Goal: Task Accomplishment & Management: Manage account settings

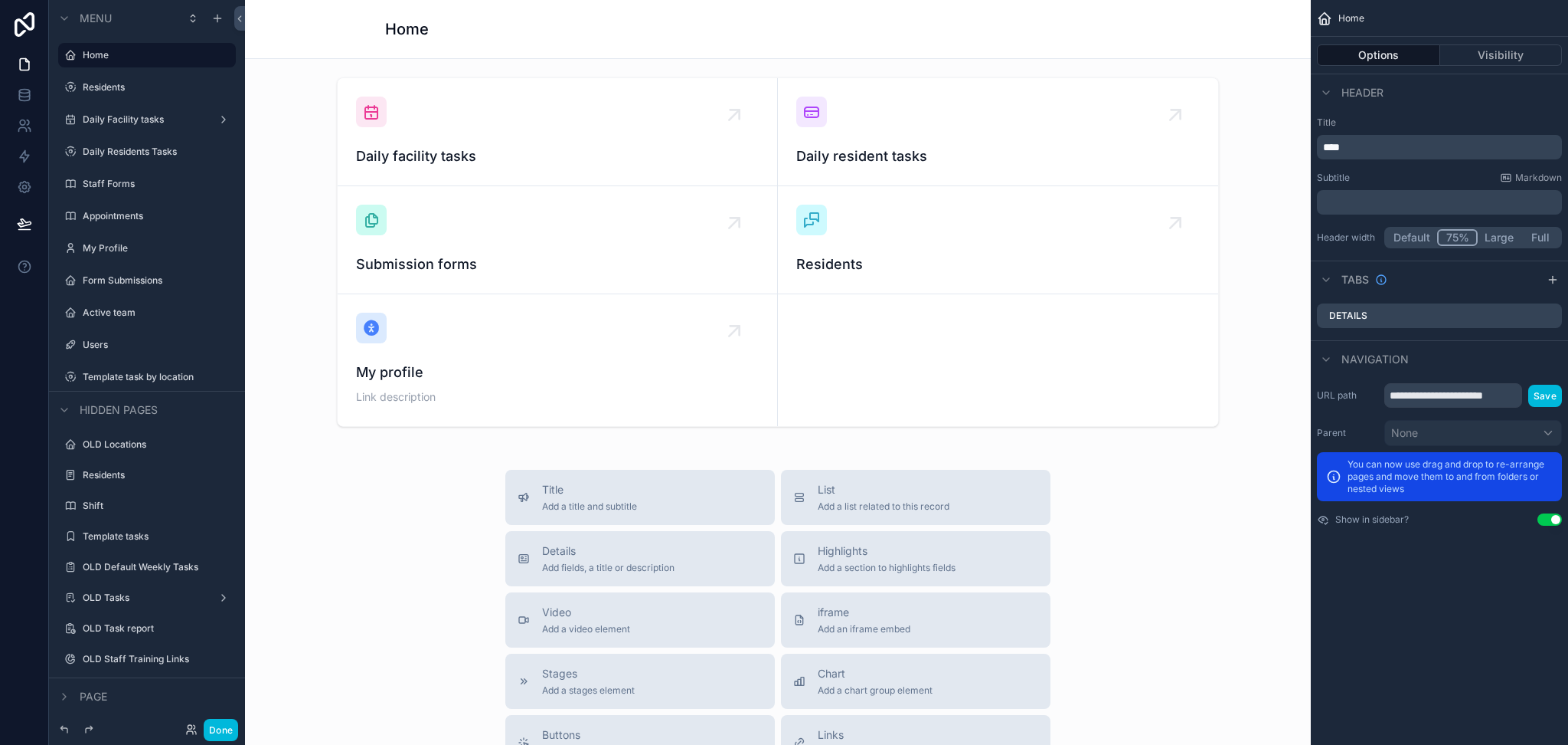
click at [224, 724] on button "Done" at bounding box center [221, 730] width 35 height 22
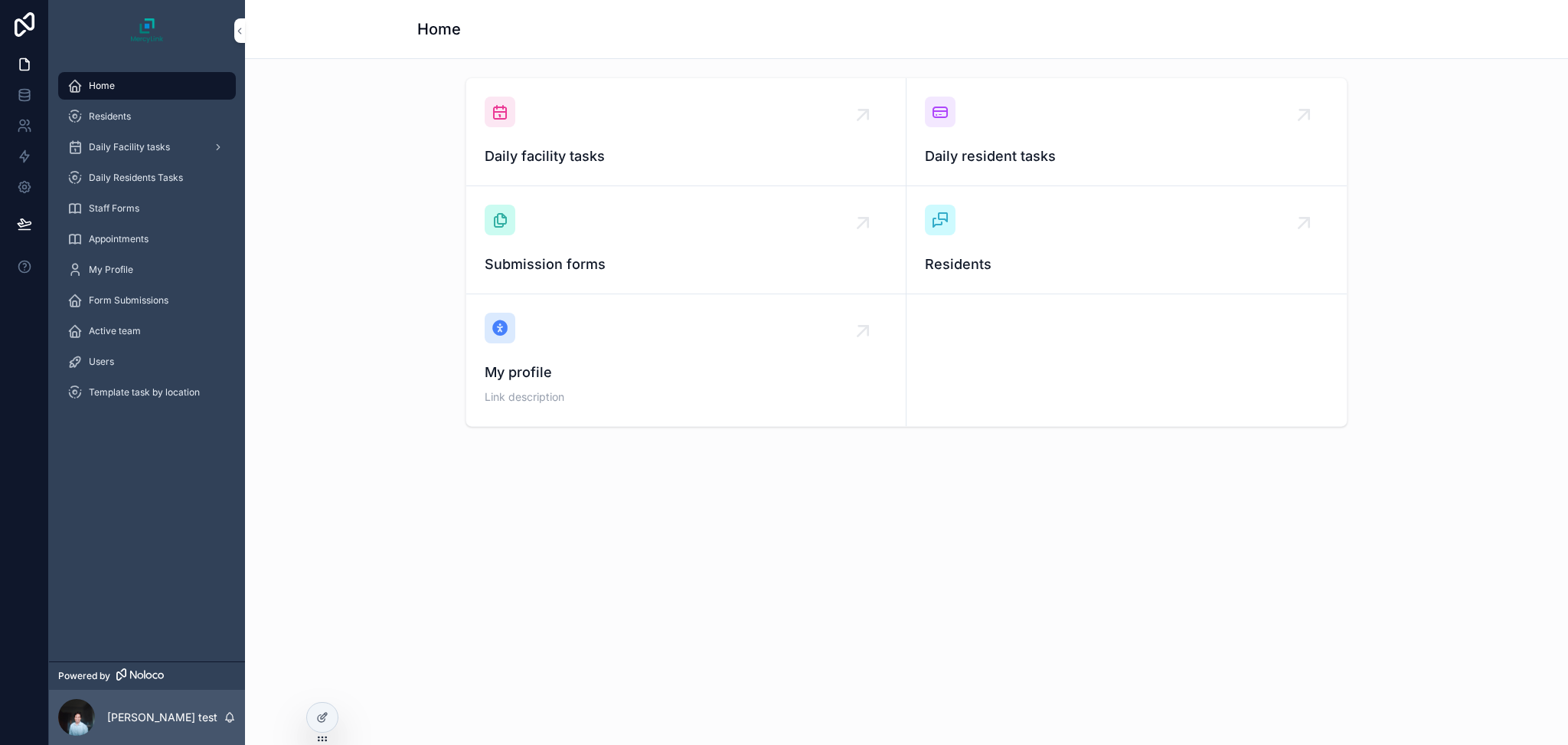
click at [140, 136] on div "Daily Facility tasks" at bounding box center [147, 147] width 159 height 25
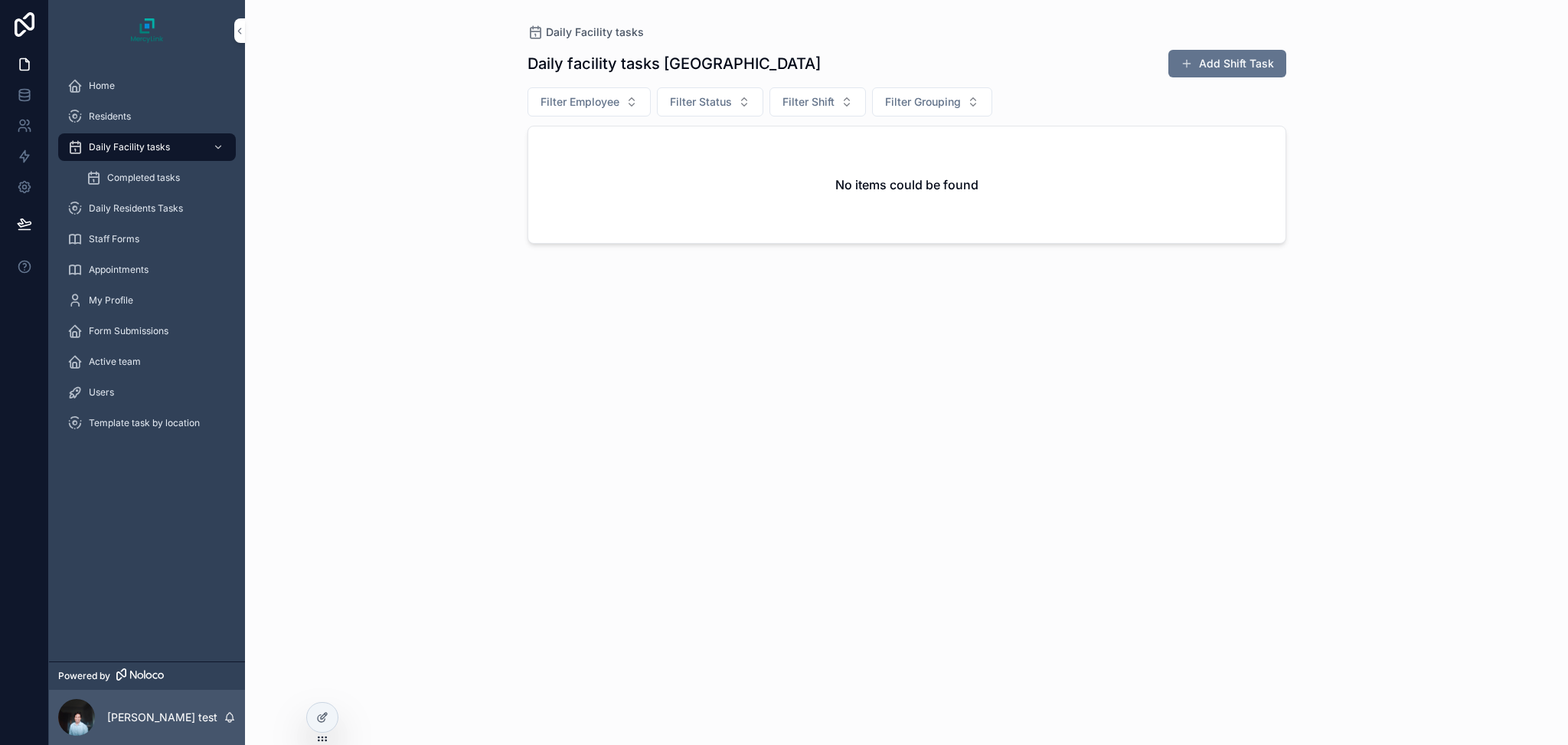
click at [121, 208] on span "Daily Residents Tasks" at bounding box center [136, 208] width 94 height 12
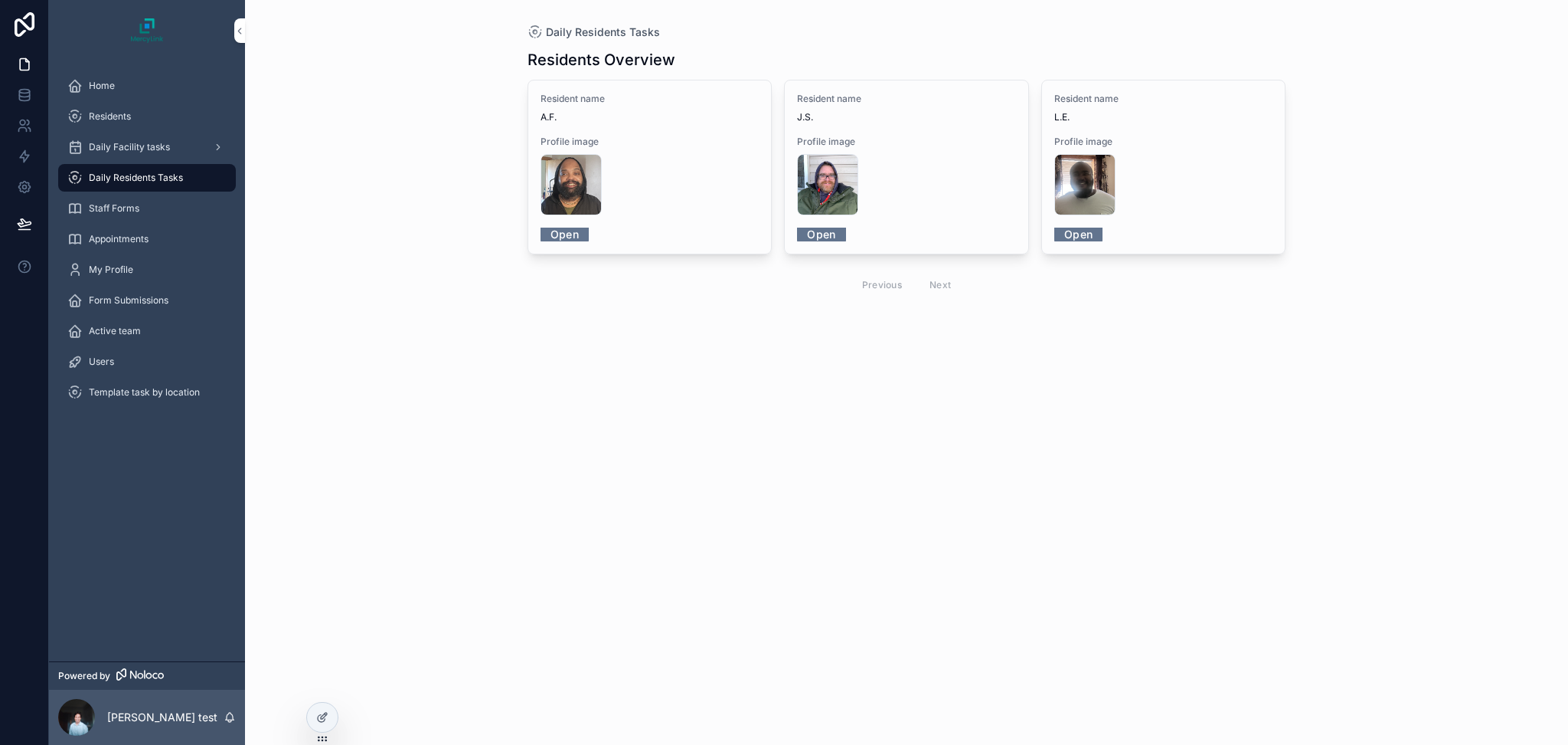
click at [663, 205] on div "572 .jpg" at bounding box center [649, 184] width 219 height 61
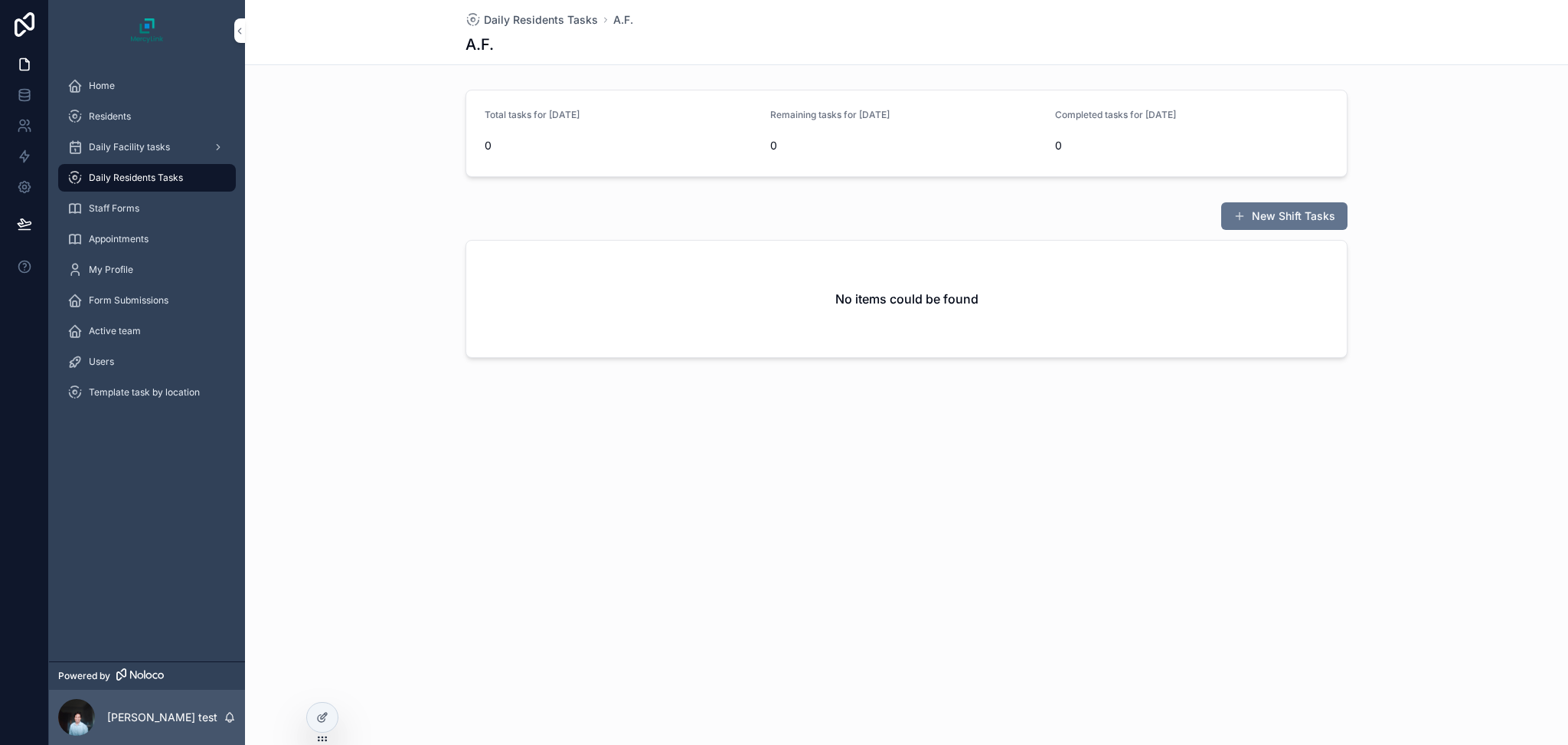
click at [113, 139] on div "Daily Facility tasks" at bounding box center [147, 147] width 159 height 25
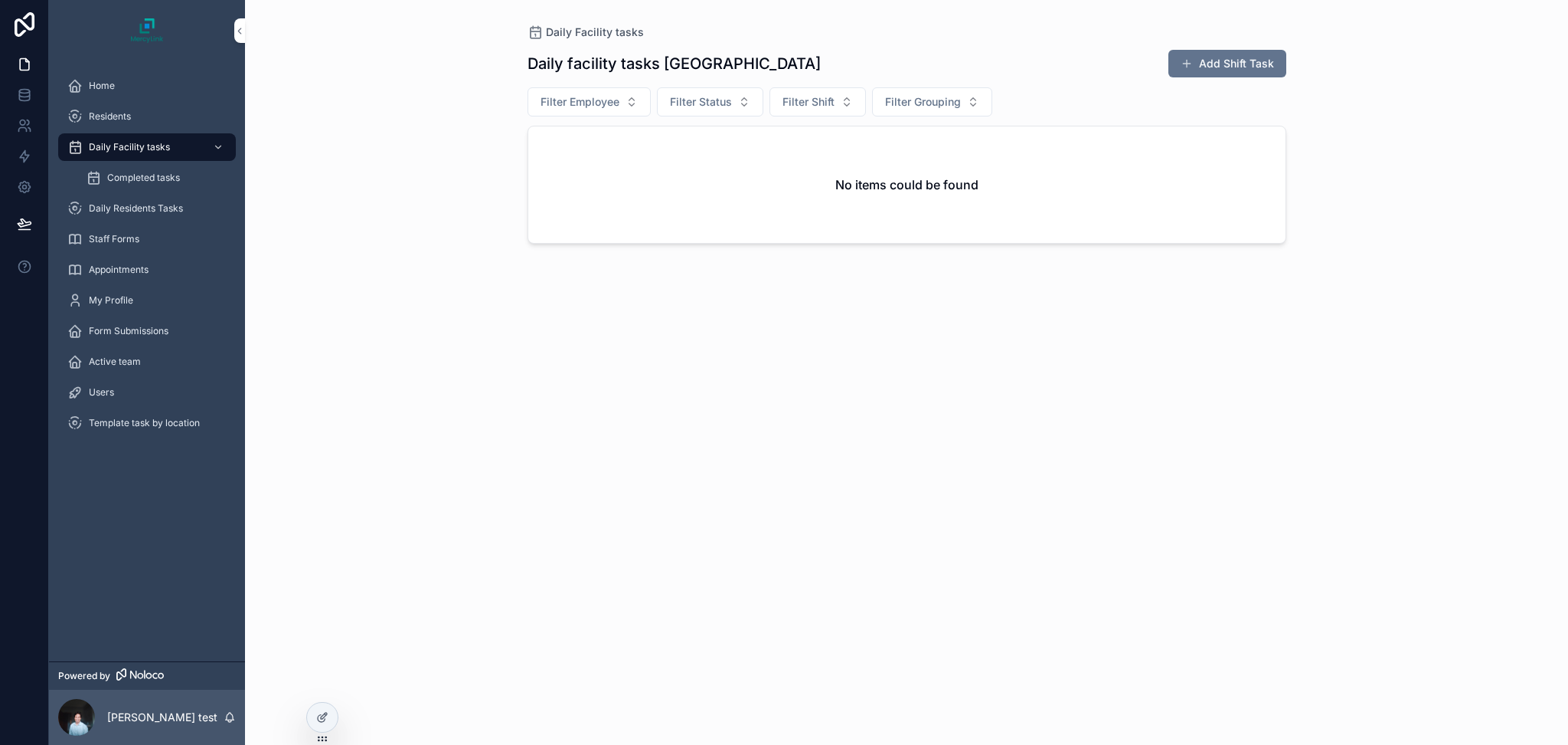
click at [981, 174] on div "No items could be found" at bounding box center [907, 184] width 757 height 116
click at [135, 242] on span "Staff Forms" at bounding box center [114, 239] width 50 height 12
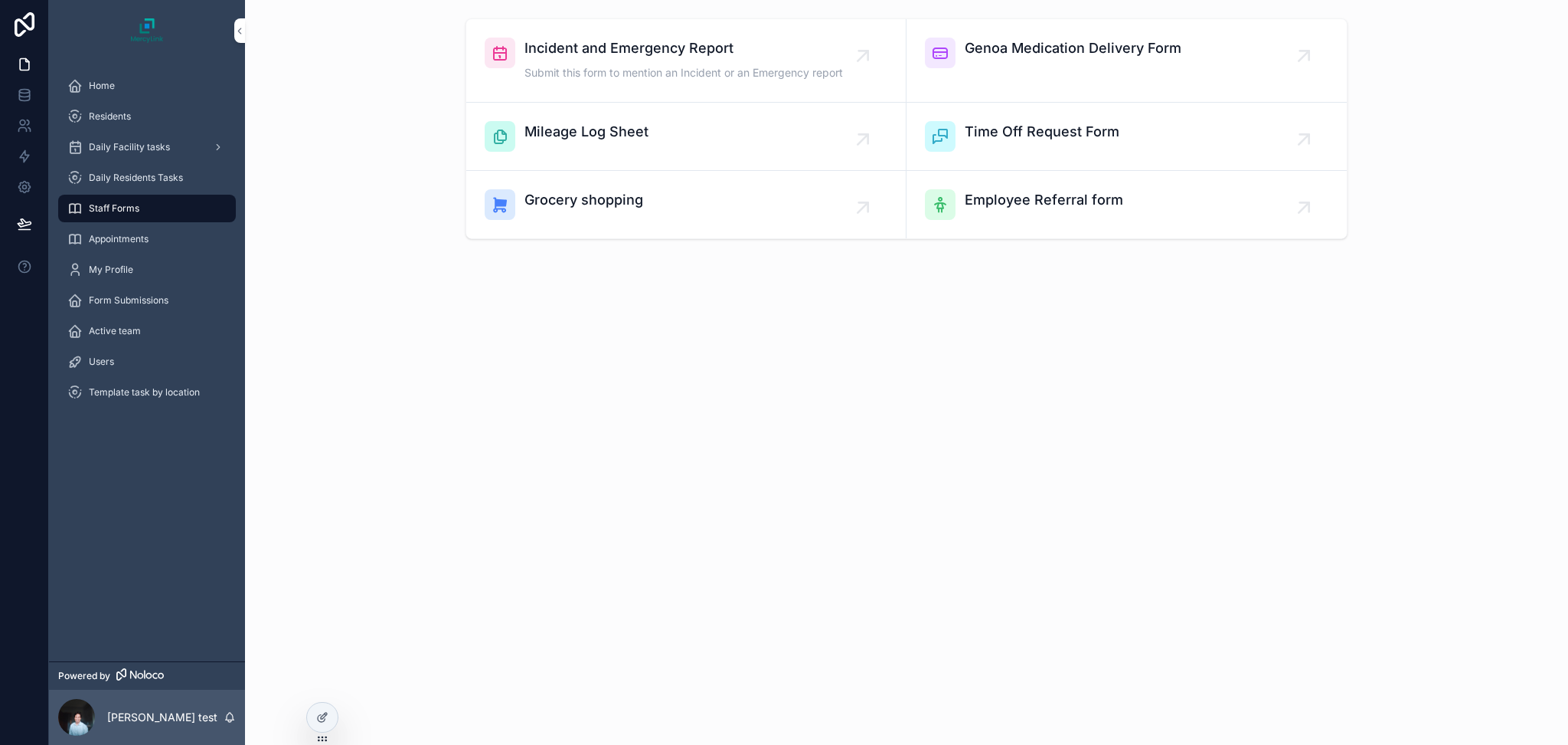
click at [135, 186] on div "Daily Residents Tasks" at bounding box center [147, 178] width 159 height 25
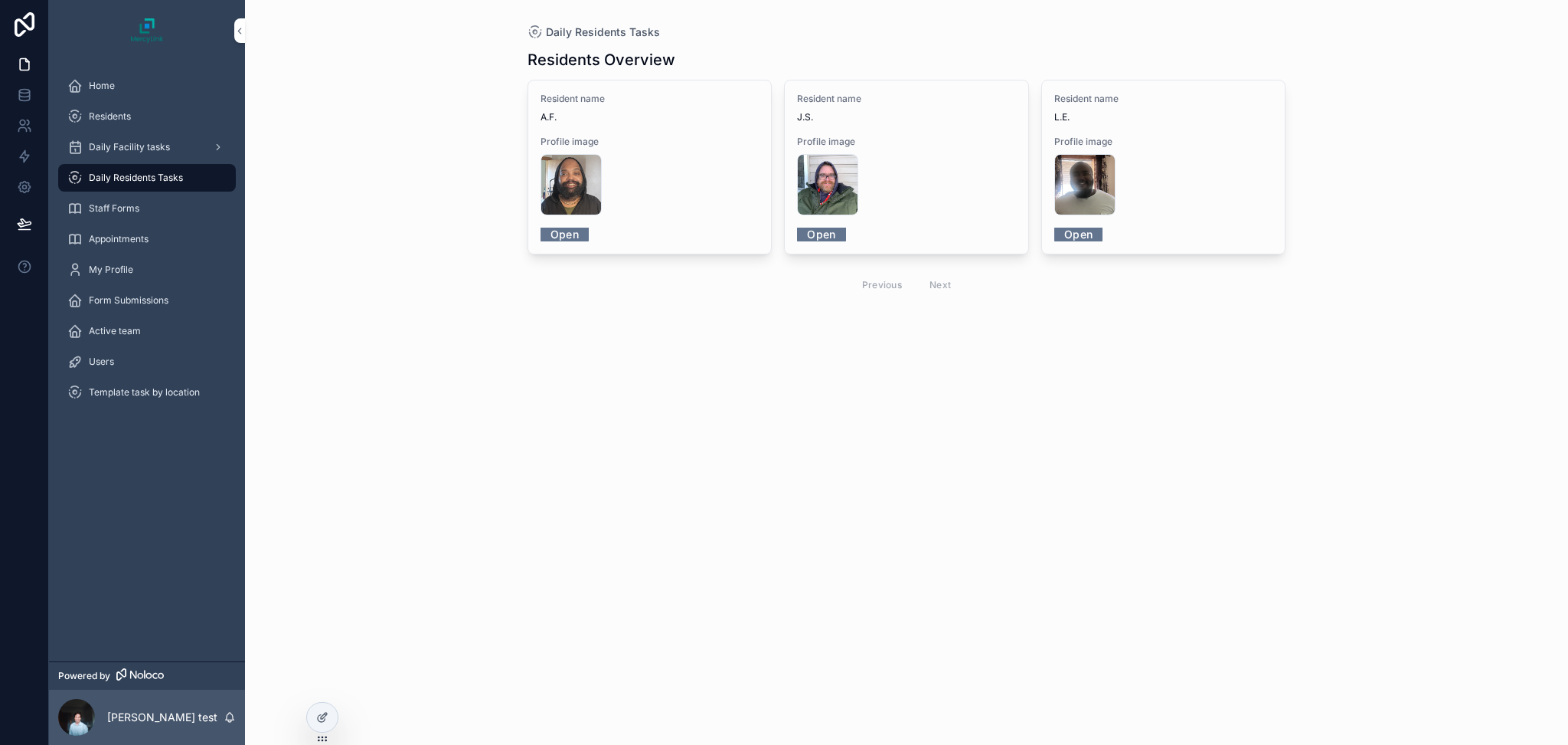
click at [135, 186] on div "Daily Residents Tasks" at bounding box center [147, 178] width 159 height 25
click at [327, 723] on div at bounding box center [323, 717] width 31 height 29
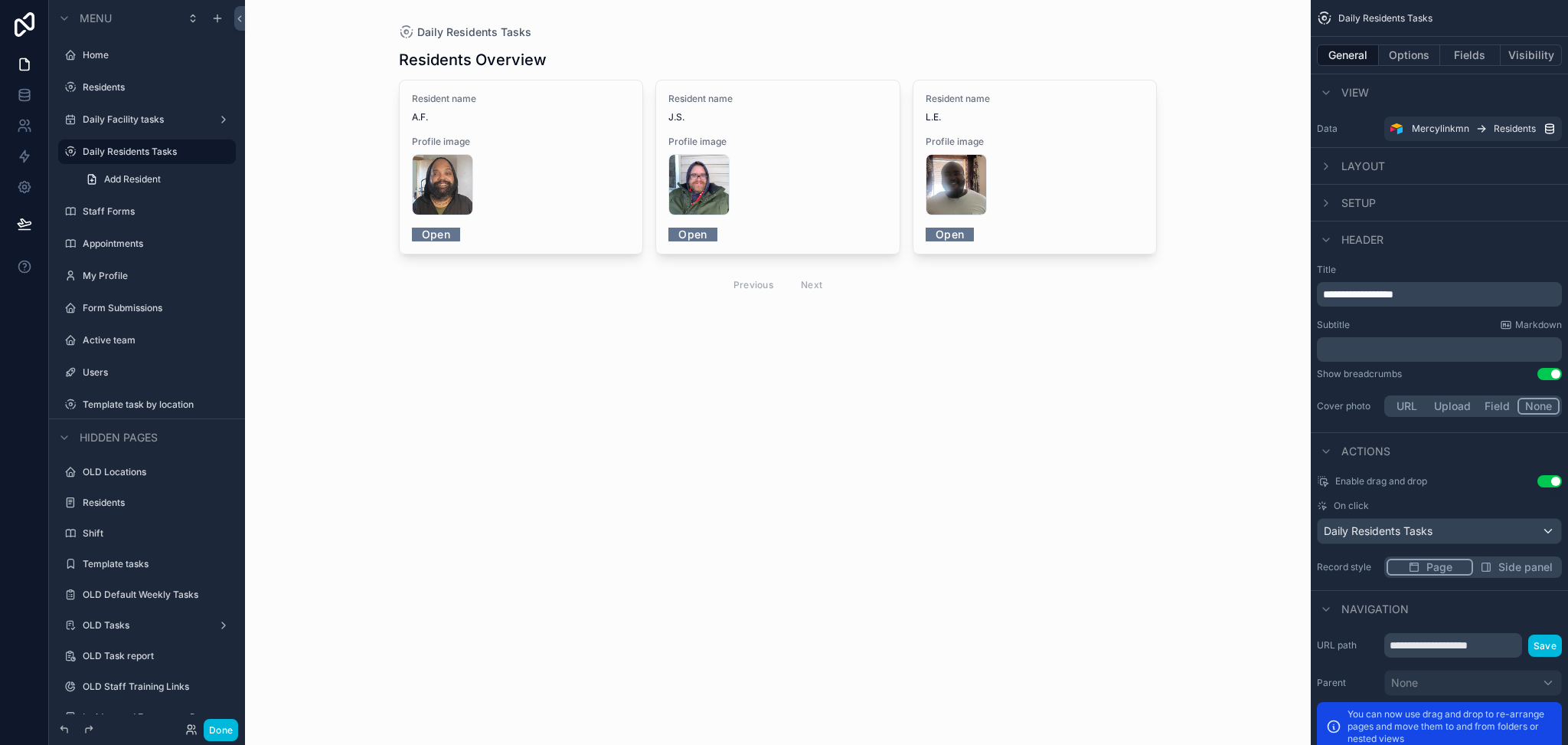
click at [625, 6] on div "scrollable content" at bounding box center [779, 176] width 783 height 352
click at [1398, 338] on div "﻿" at bounding box center [1440, 349] width 245 height 25
click at [1392, 354] on p "﻿" at bounding box center [1441, 349] width 236 height 15
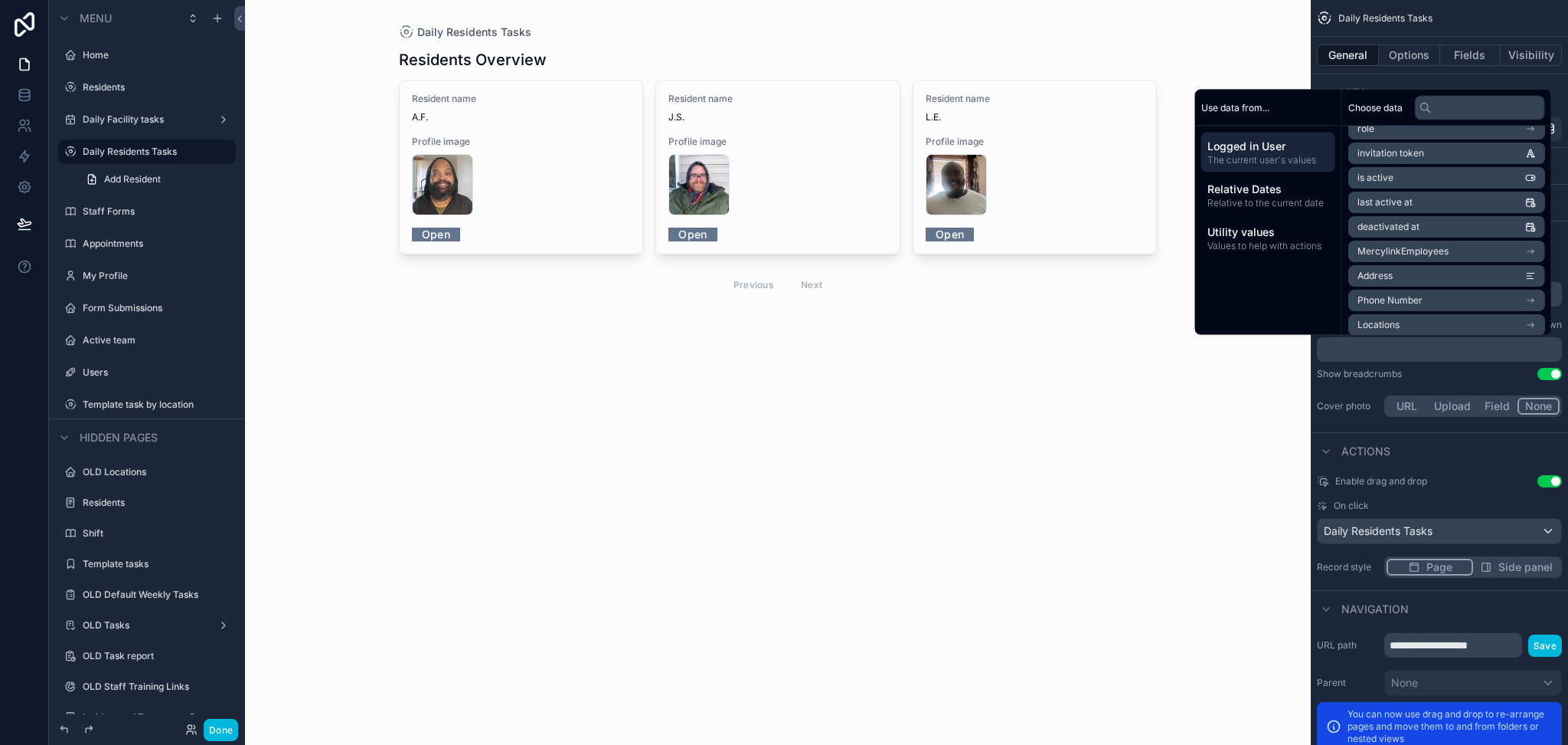
scroll to position [187, 0]
click at [1296, 240] on span "Values to help with actions" at bounding box center [1268, 246] width 122 height 12
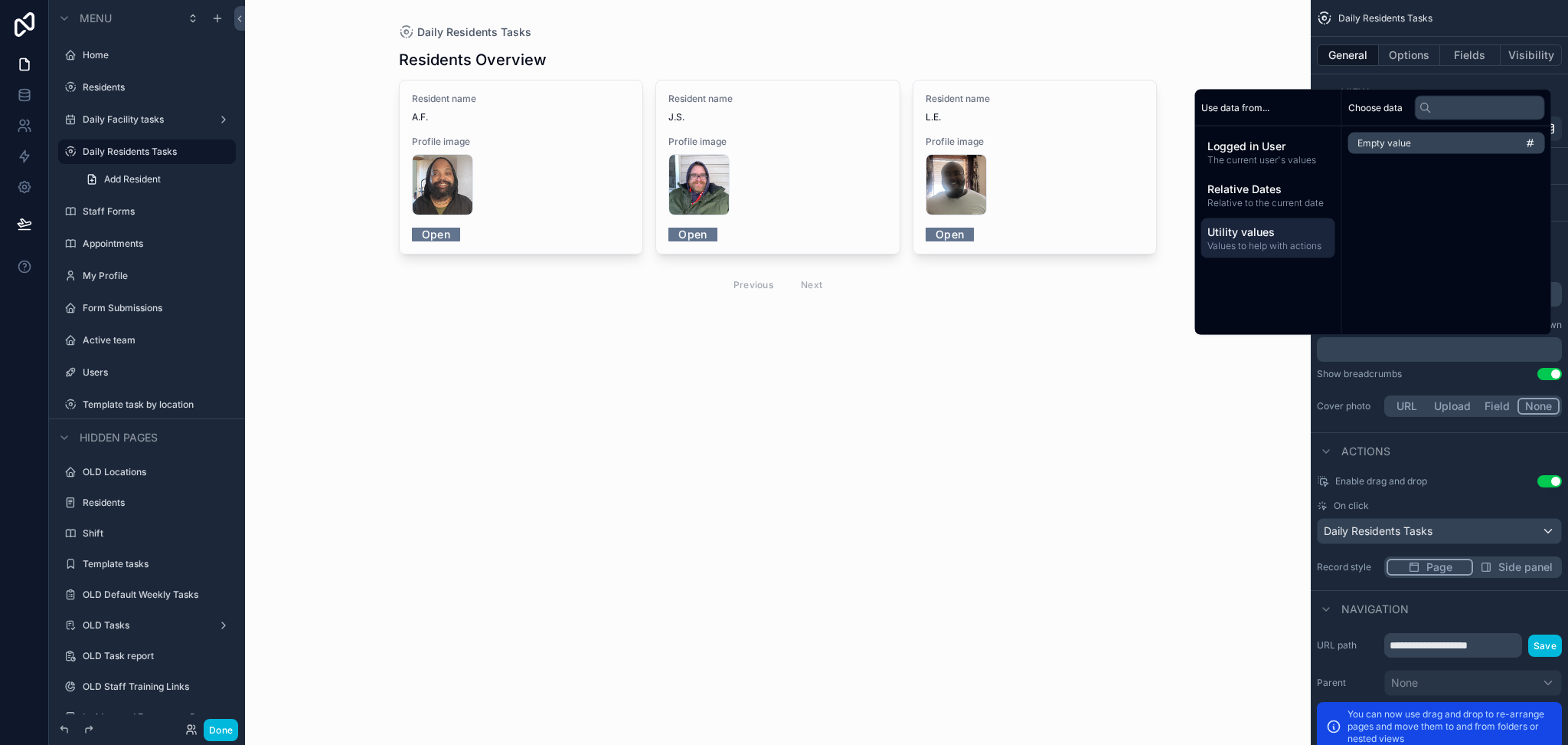
scroll to position [0, 0]
click at [1220, 40] on div "Daily Residents Tasks Residents Overview Resident name A.F. Profile image 572 .…" at bounding box center [778, 372] width 1066 height 745
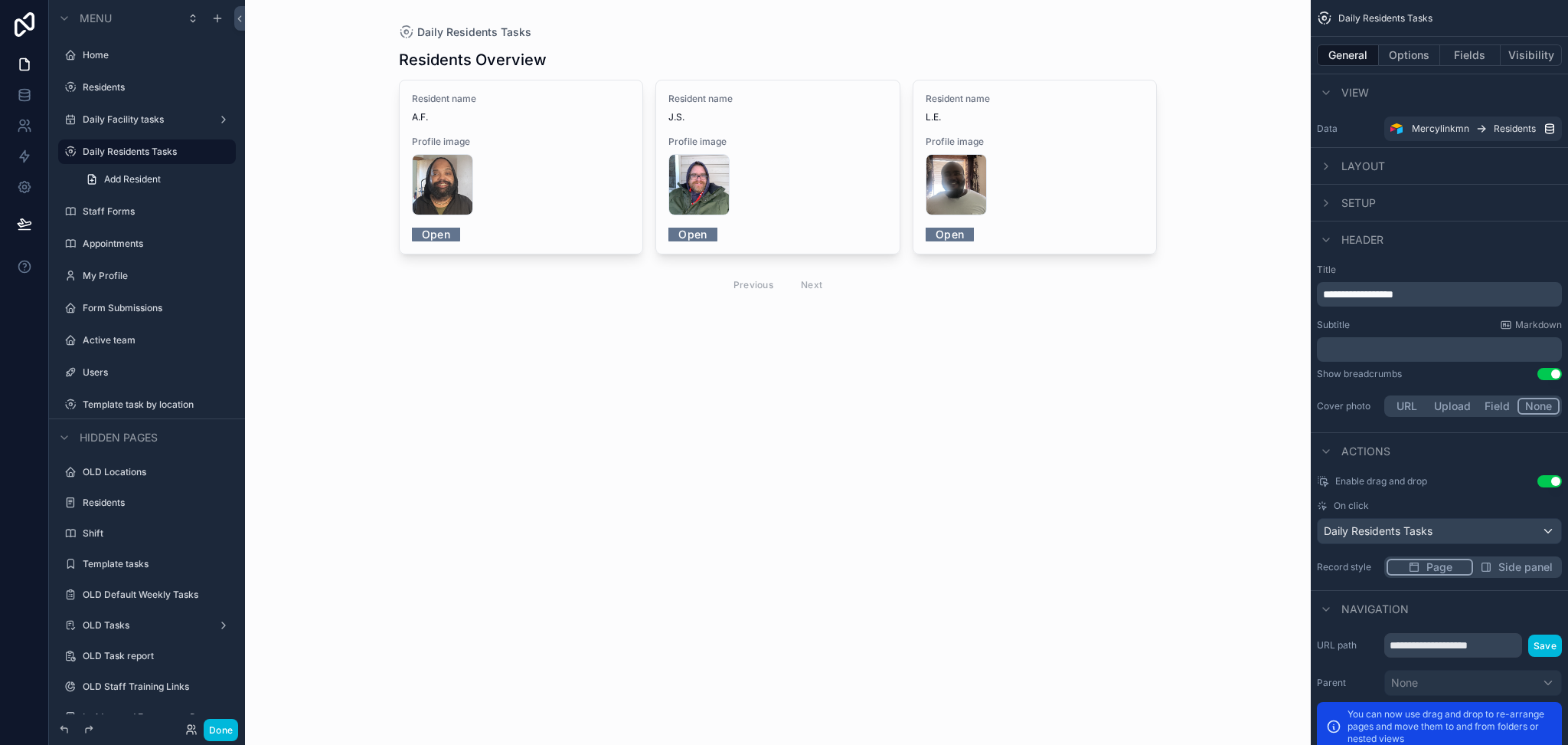
click at [118, 81] on label "Residents" at bounding box center [155, 88] width 144 height 12
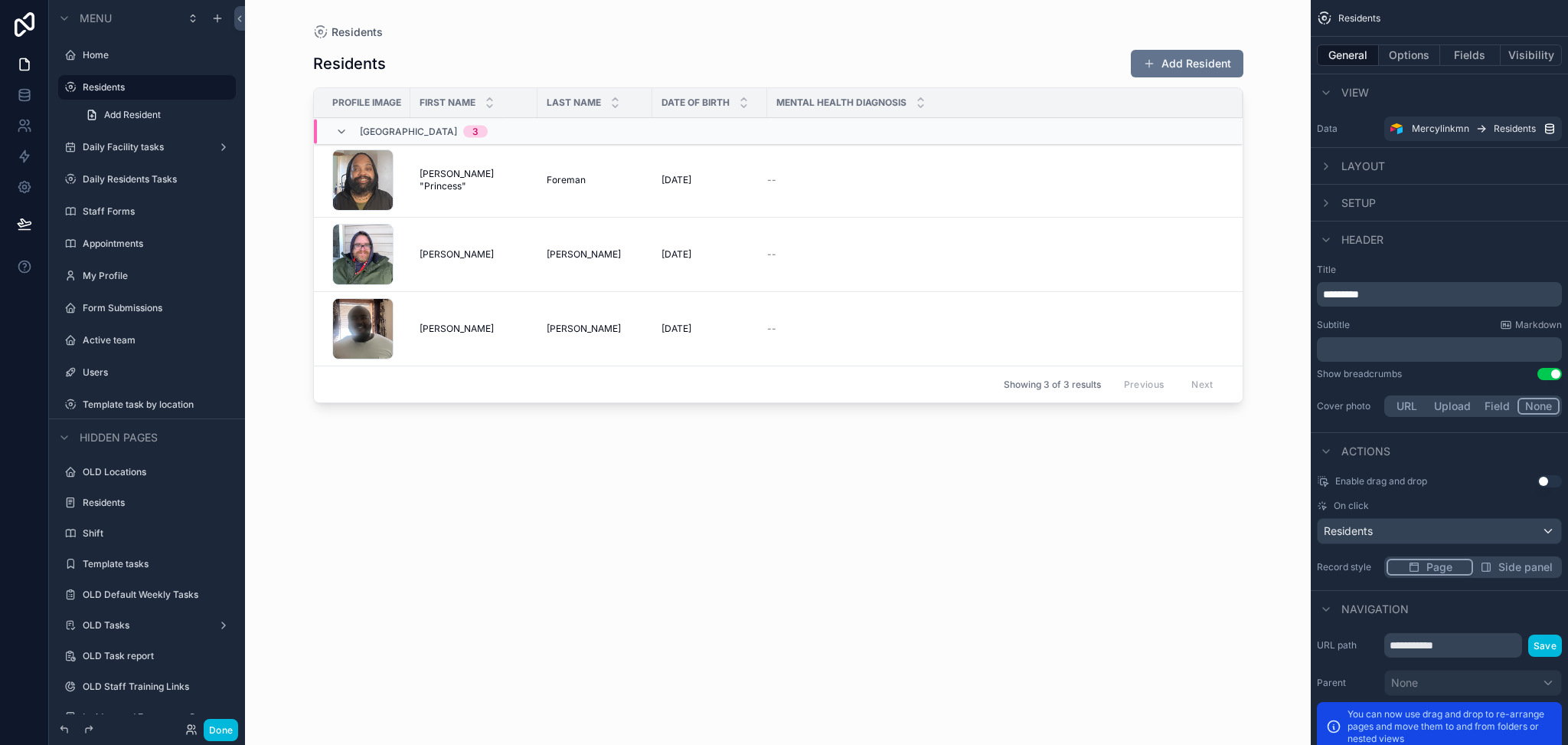
click at [139, 153] on div "Daily Facility tasks" at bounding box center [147, 147] width 128 height 12
click at [142, 146] on label "Daily Facility tasks" at bounding box center [144, 147] width 122 height 12
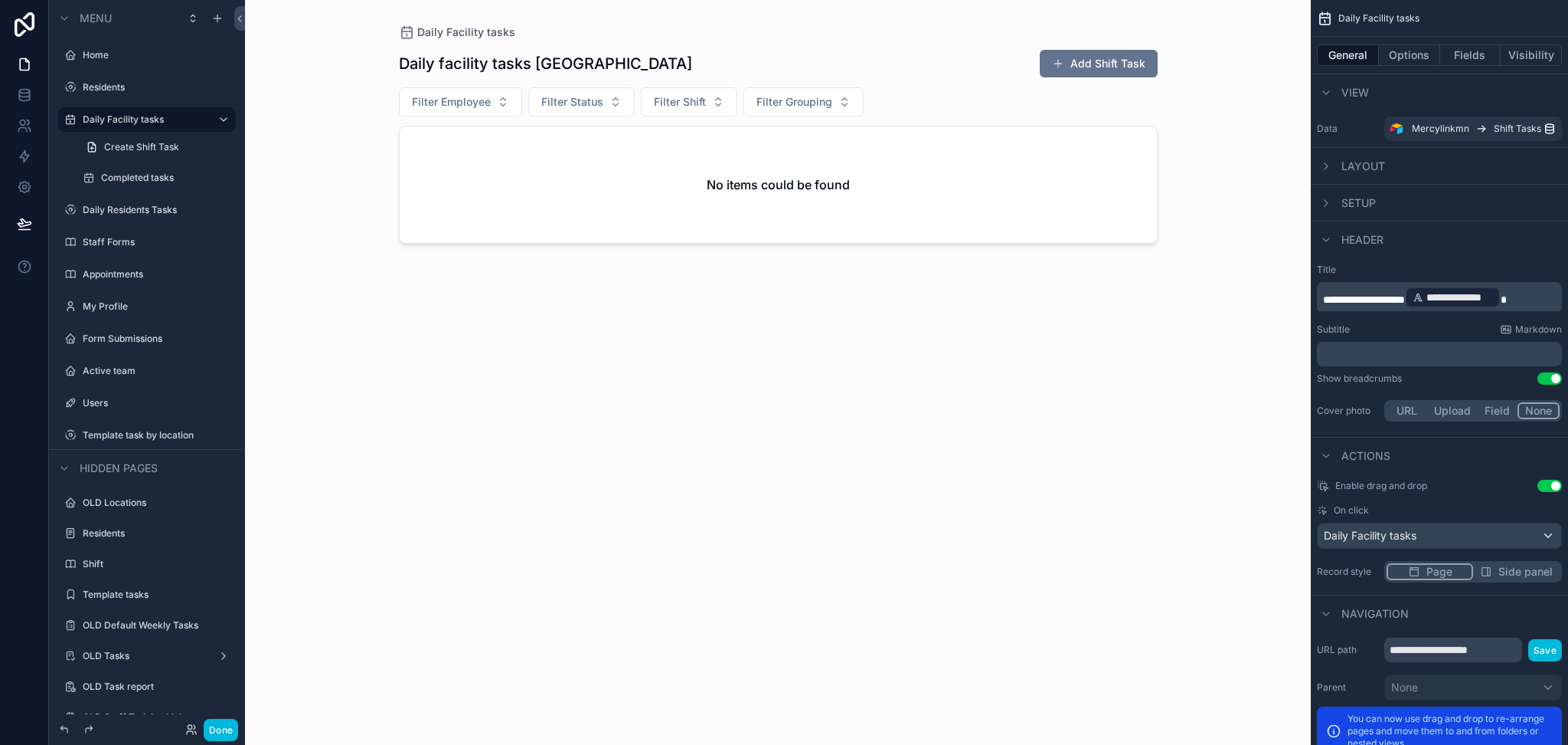
click at [806, 223] on div "scrollable content" at bounding box center [779, 363] width 783 height 726
click at [1403, 54] on button "Options" at bounding box center [1409, 55] width 61 height 22
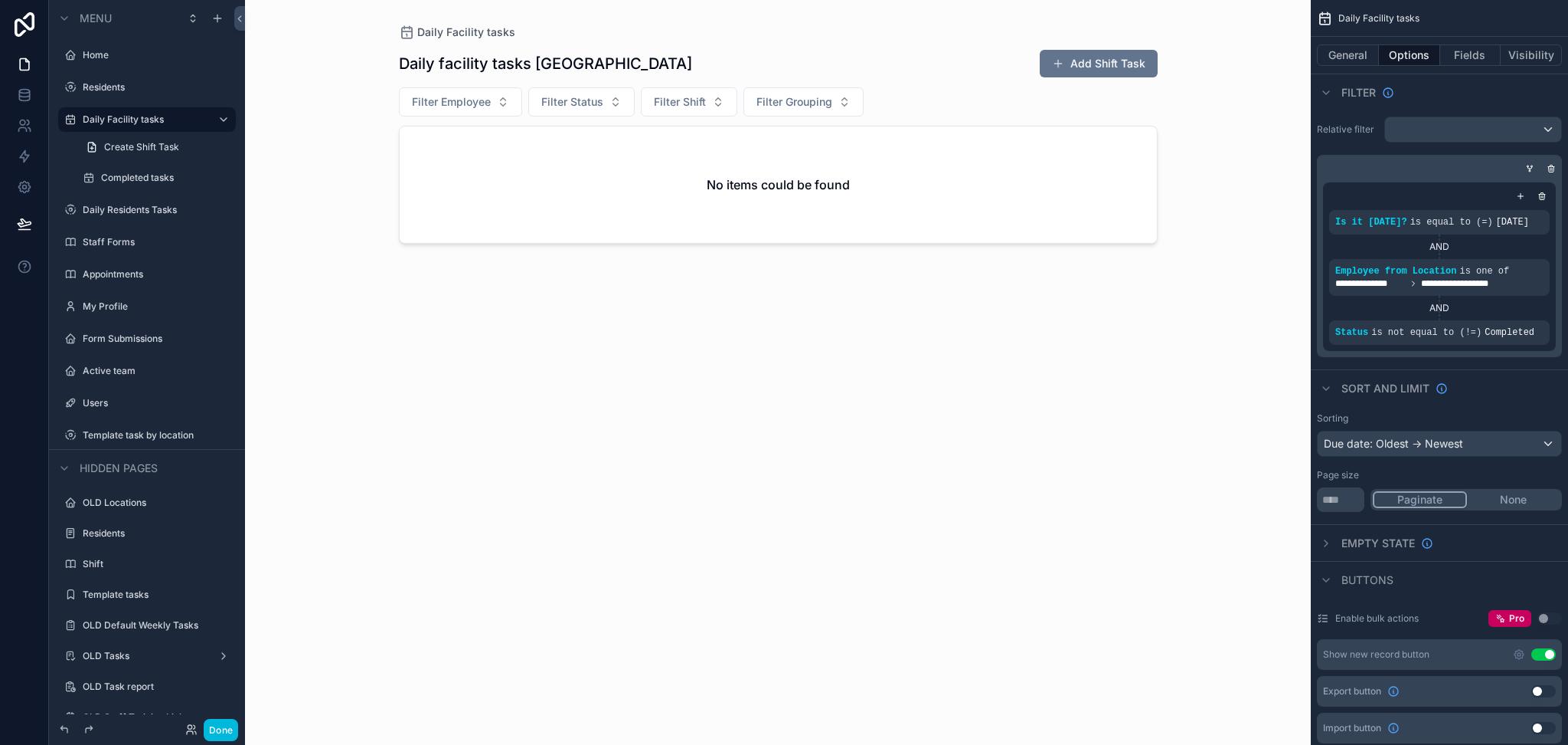
click at [677, 200] on div "No items could be found" at bounding box center [778, 184] width 757 height 116
click at [765, 181] on h2 "No items could be found" at bounding box center [778, 185] width 143 height 19
click at [1476, 53] on button "Fields" at bounding box center [1470, 55] width 61 height 22
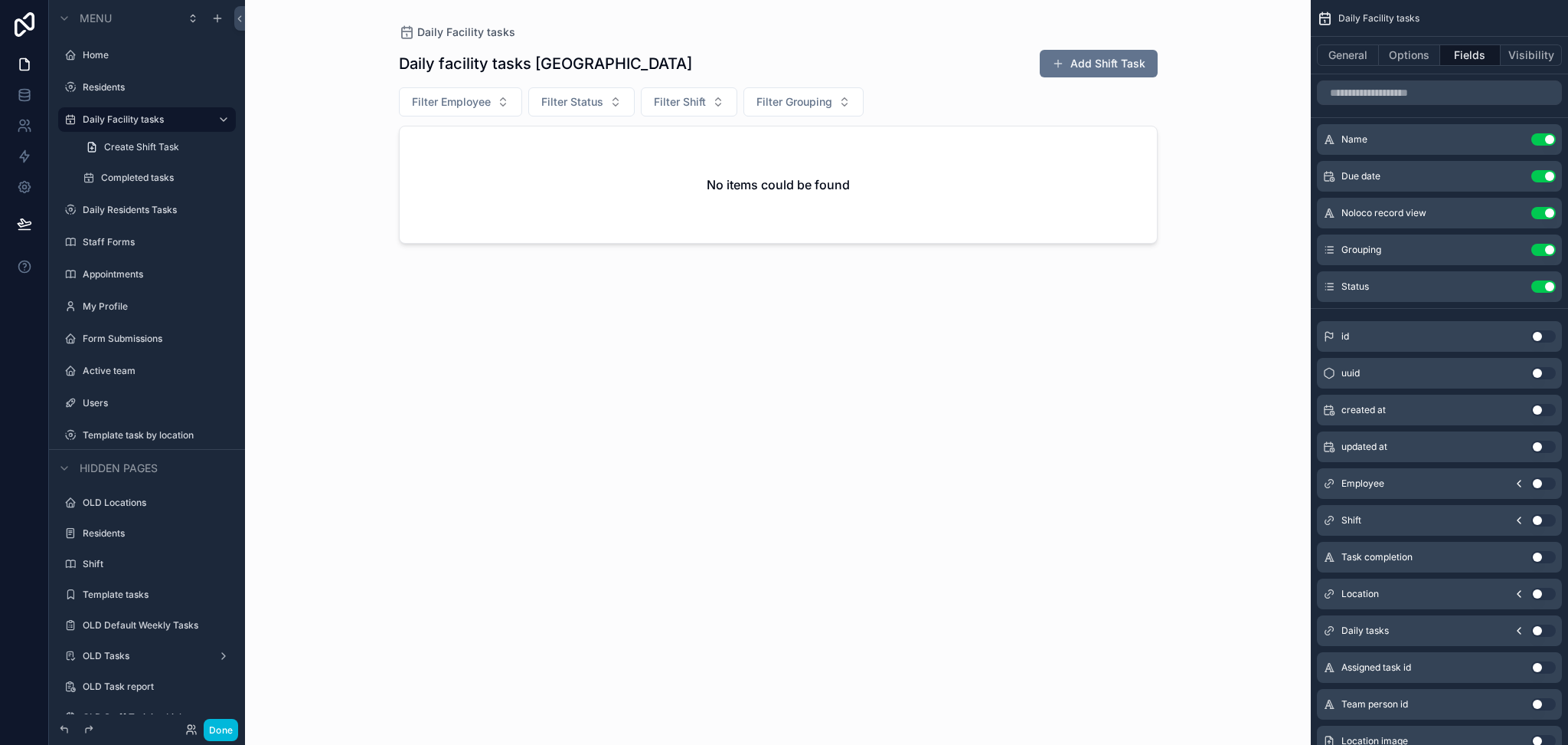
click at [1538, 482] on button "Use setting" at bounding box center [1544, 483] width 25 height 12
click at [1549, 321] on button "Use setting" at bounding box center [1544, 324] width 25 height 12
click at [133, 429] on div "Template task by location" at bounding box center [158, 435] width 150 height 12
click at [133, 429] on label "Template task by location" at bounding box center [155, 435] width 144 height 12
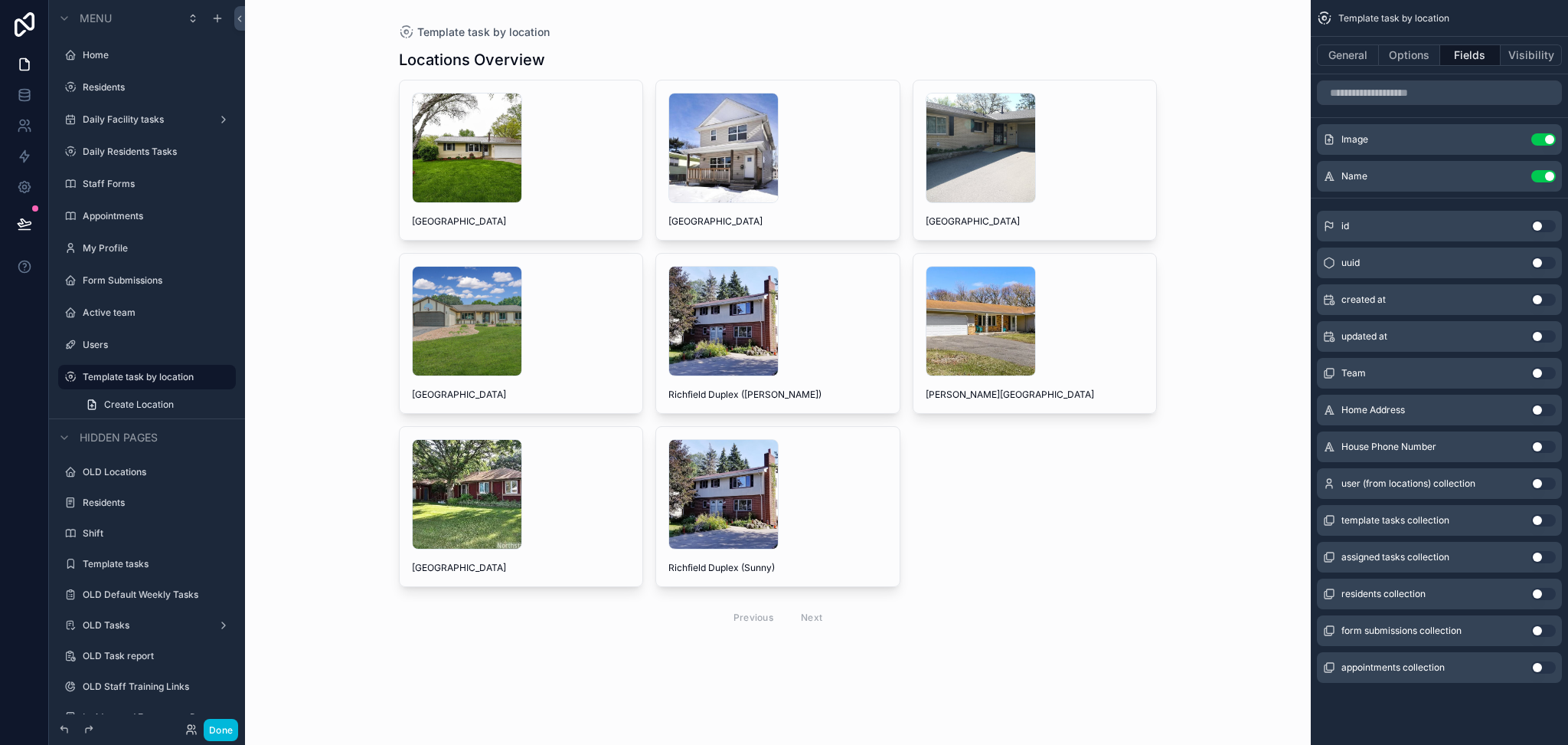
click at [802, 203] on div "scrollable content" at bounding box center [779, 342] width 783 height 684
click at [802, 203] on div "Columbus+House .jpg [GEOGRAPHIC_DATA]" at bounding box center [778, 160] width 244 height 160
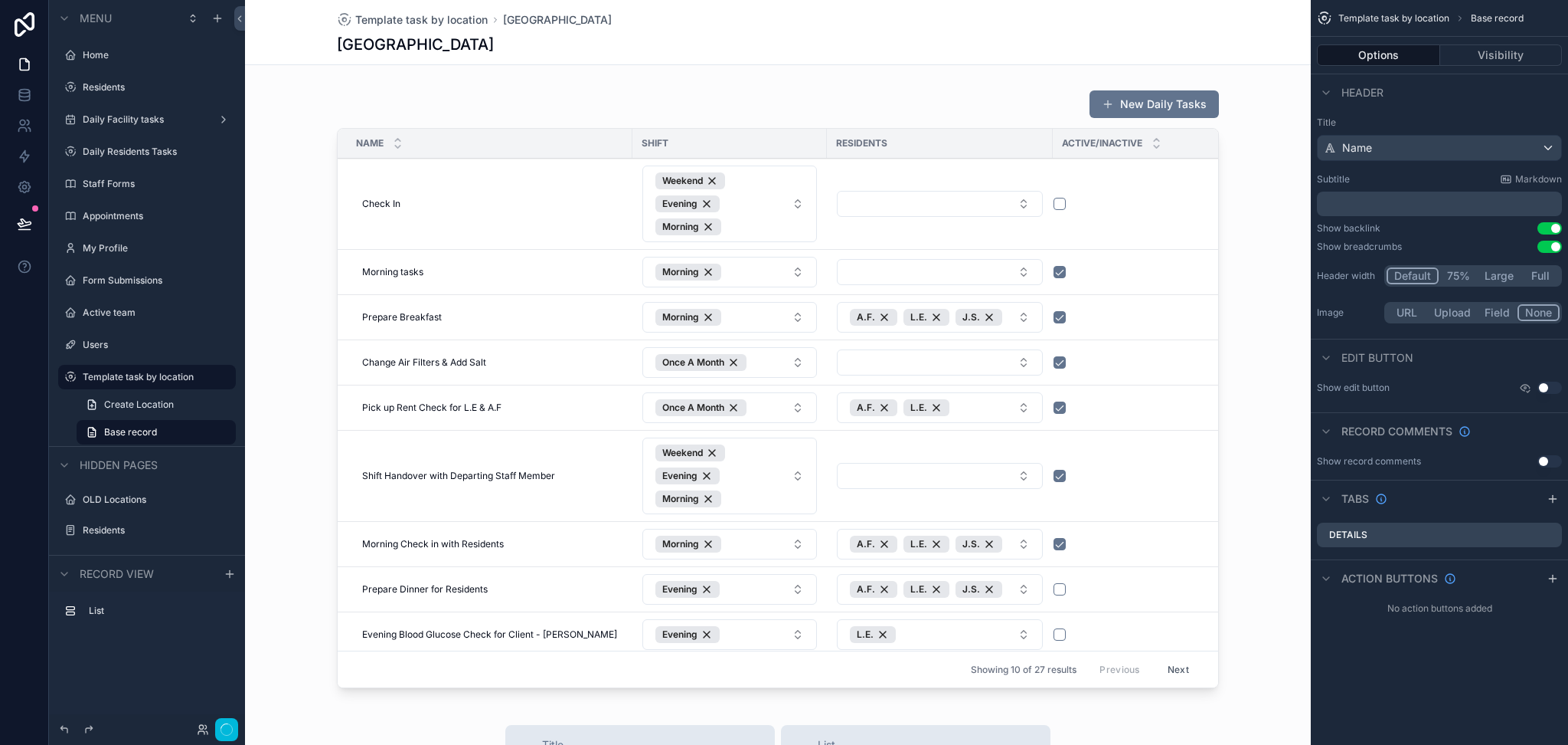
click at [1121, 200] on div "scrollable content" at bounding box center [778, 392] width 1066 height 616
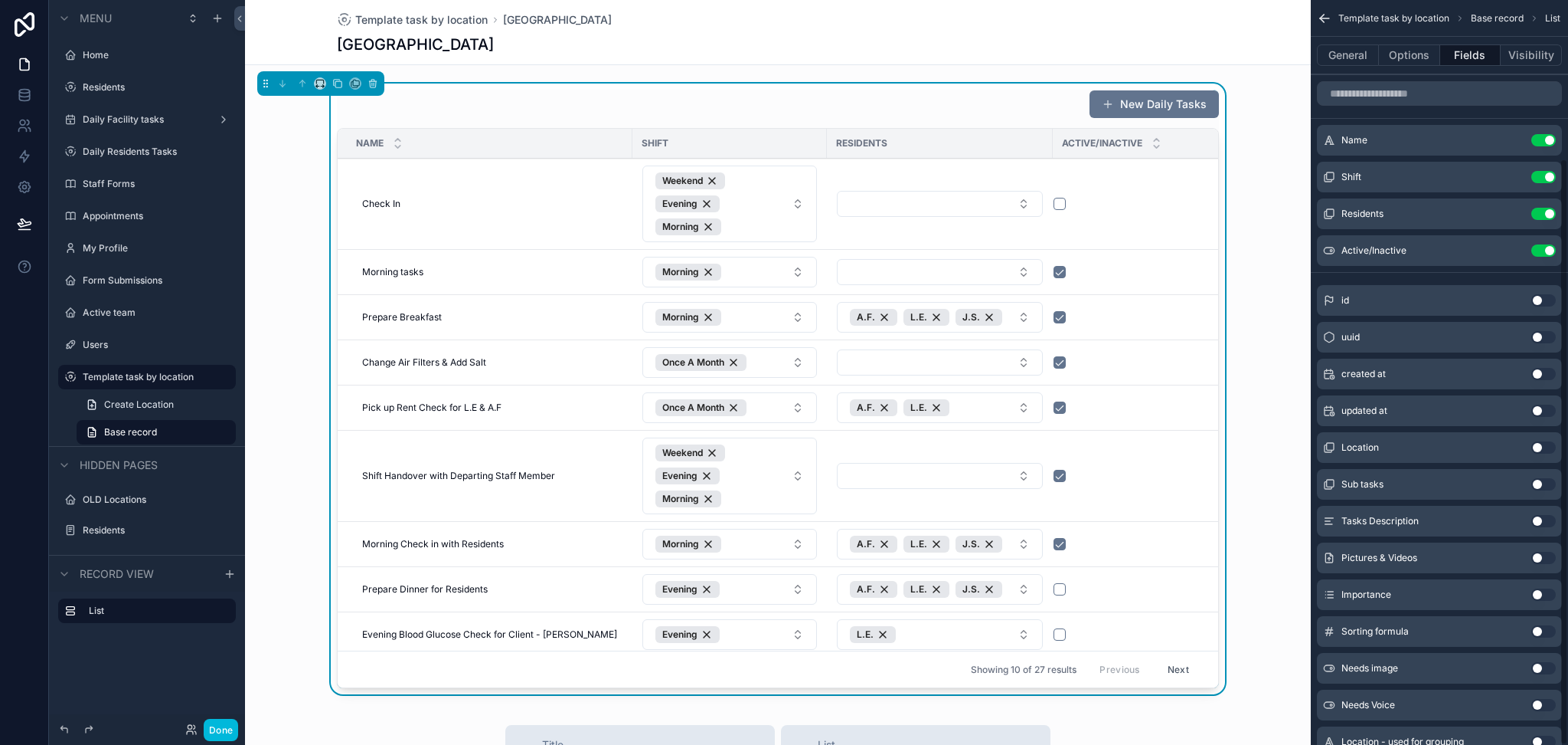
scroll to position [201, 0]
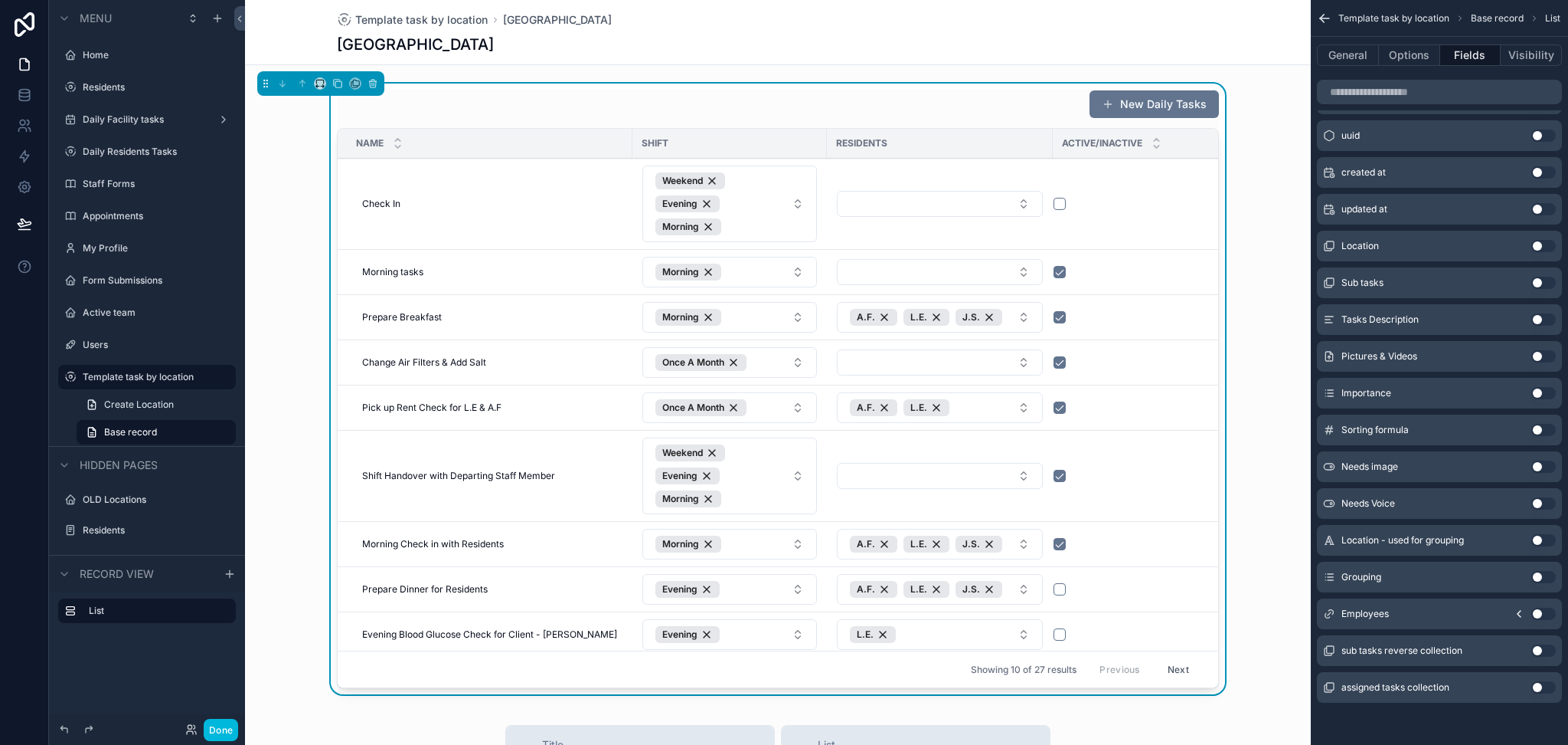
click at [1544, 610] on button "Use setting" at bounding box center [1544, 614] width 25 height 12
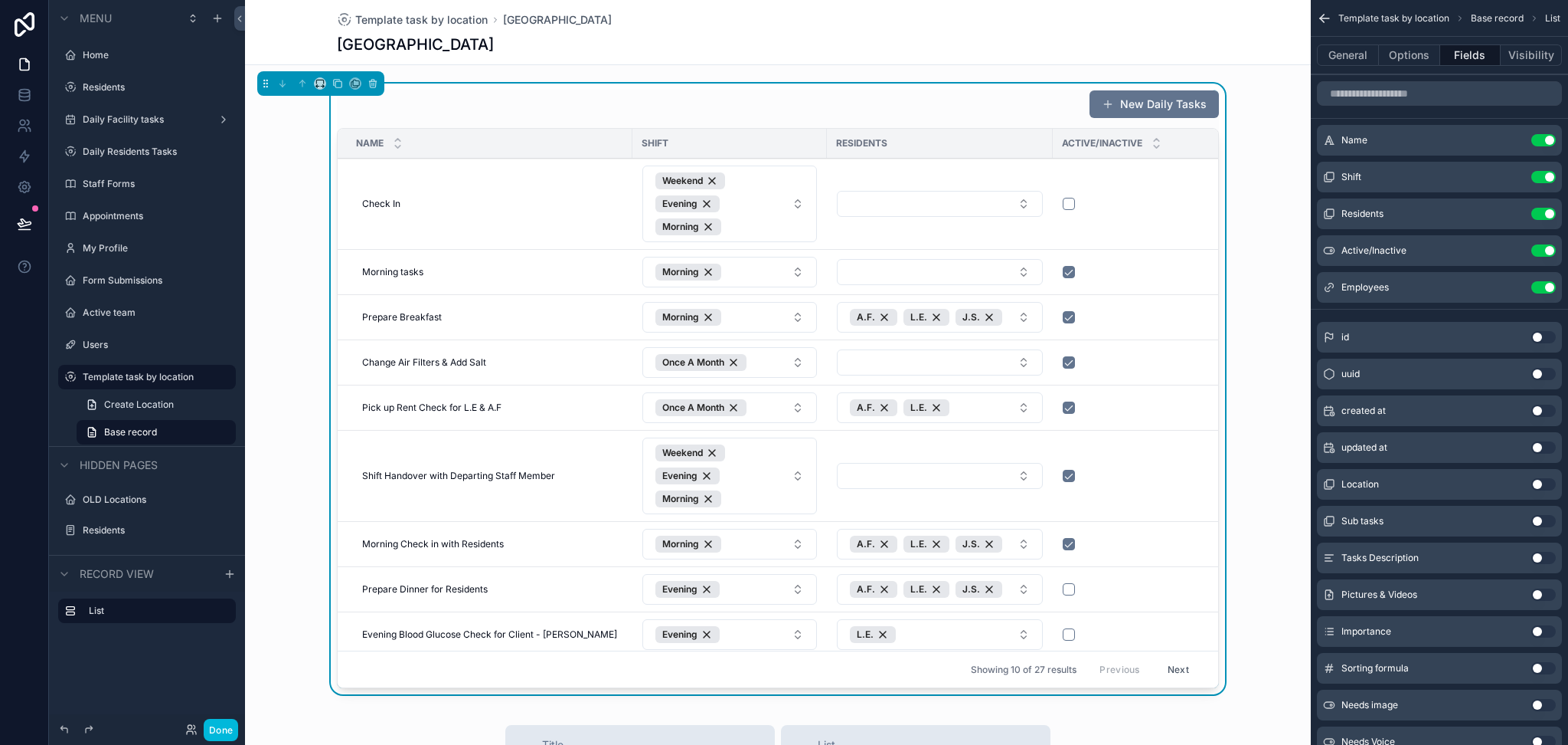
click at [1362, 55] on button "General" at bounding box center [1348, 55] width 62 height 22
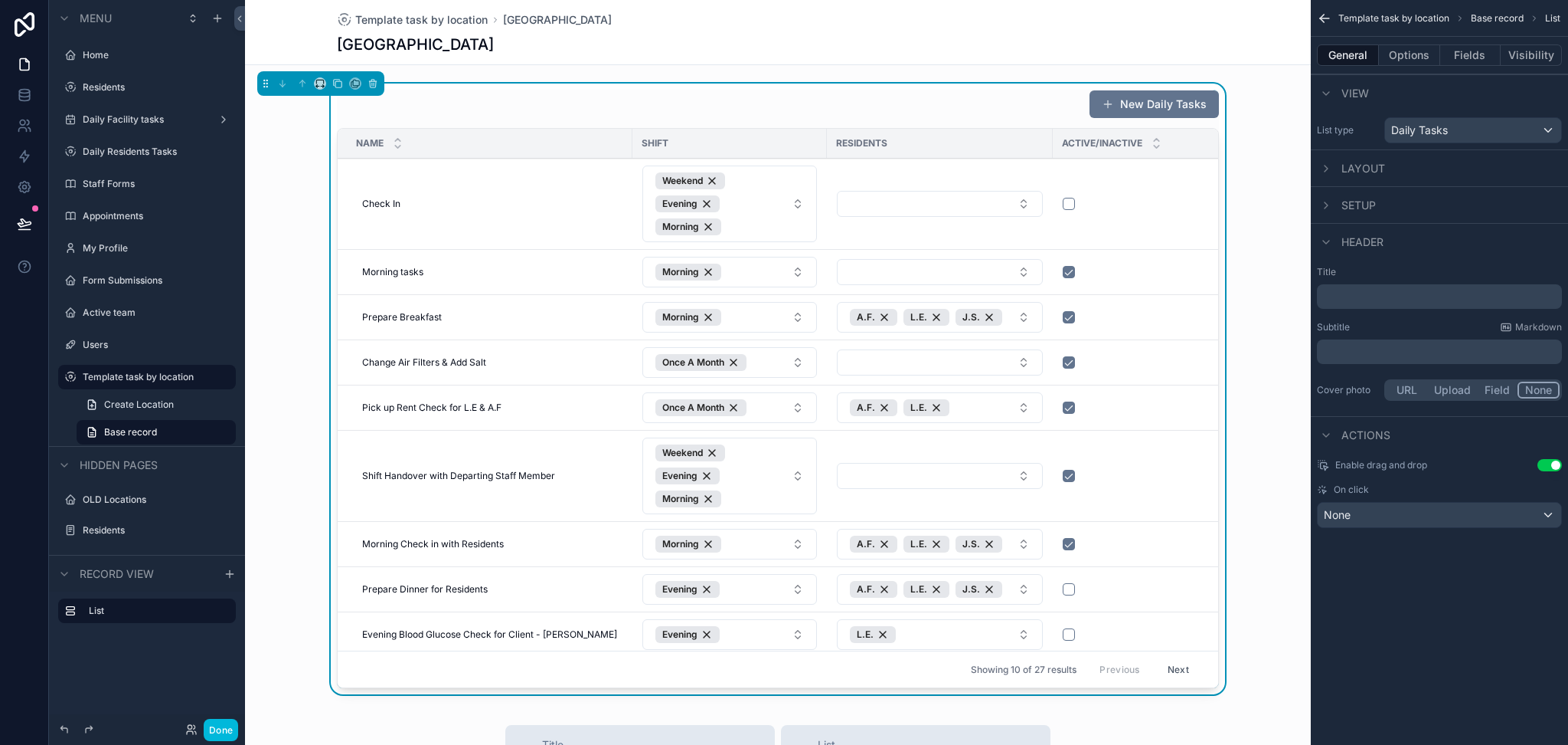
click at [1353, 161] on span "Layout" at bounding box center [1363, 169] width 43 height 15
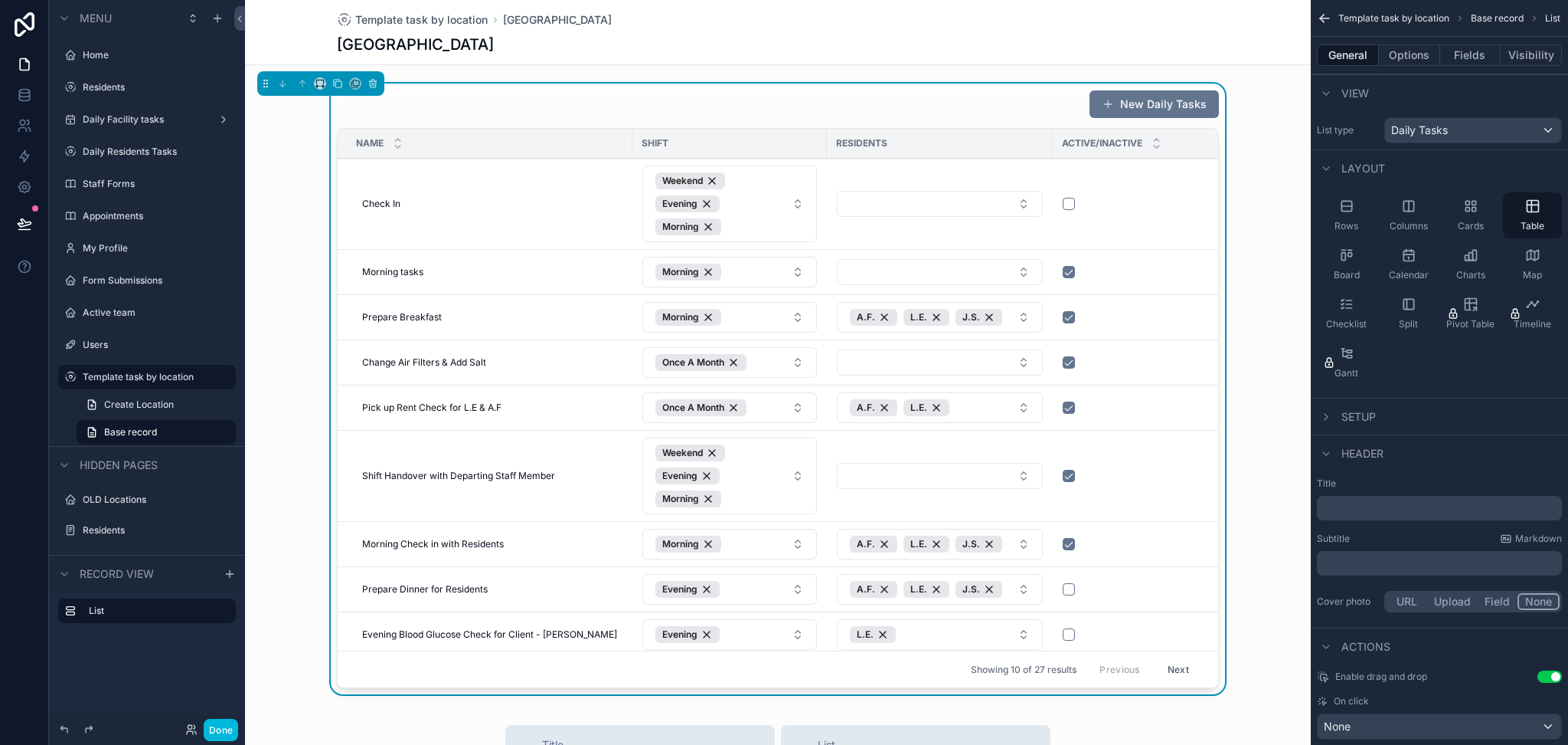
click at [1353, 161] on span "Layout" at bounding box center [1363, 169] width 43 height 15
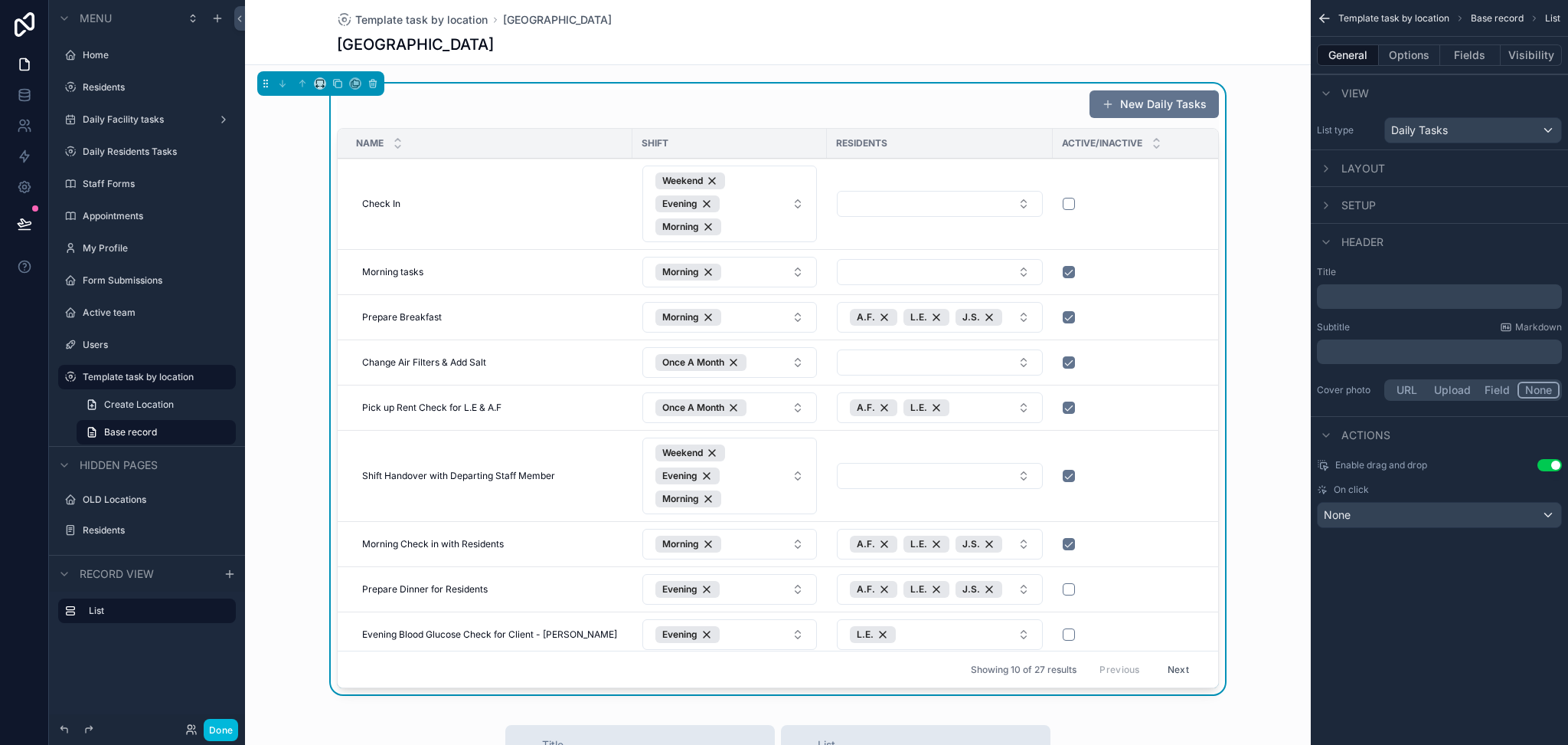
click at [1330, 158] on div "Layout" at bounding box center [1440, 167] width 257 height 36
click at [1327, 163] on icon "scrollable content" at bounding box center [1327, 169] width 12 height 12
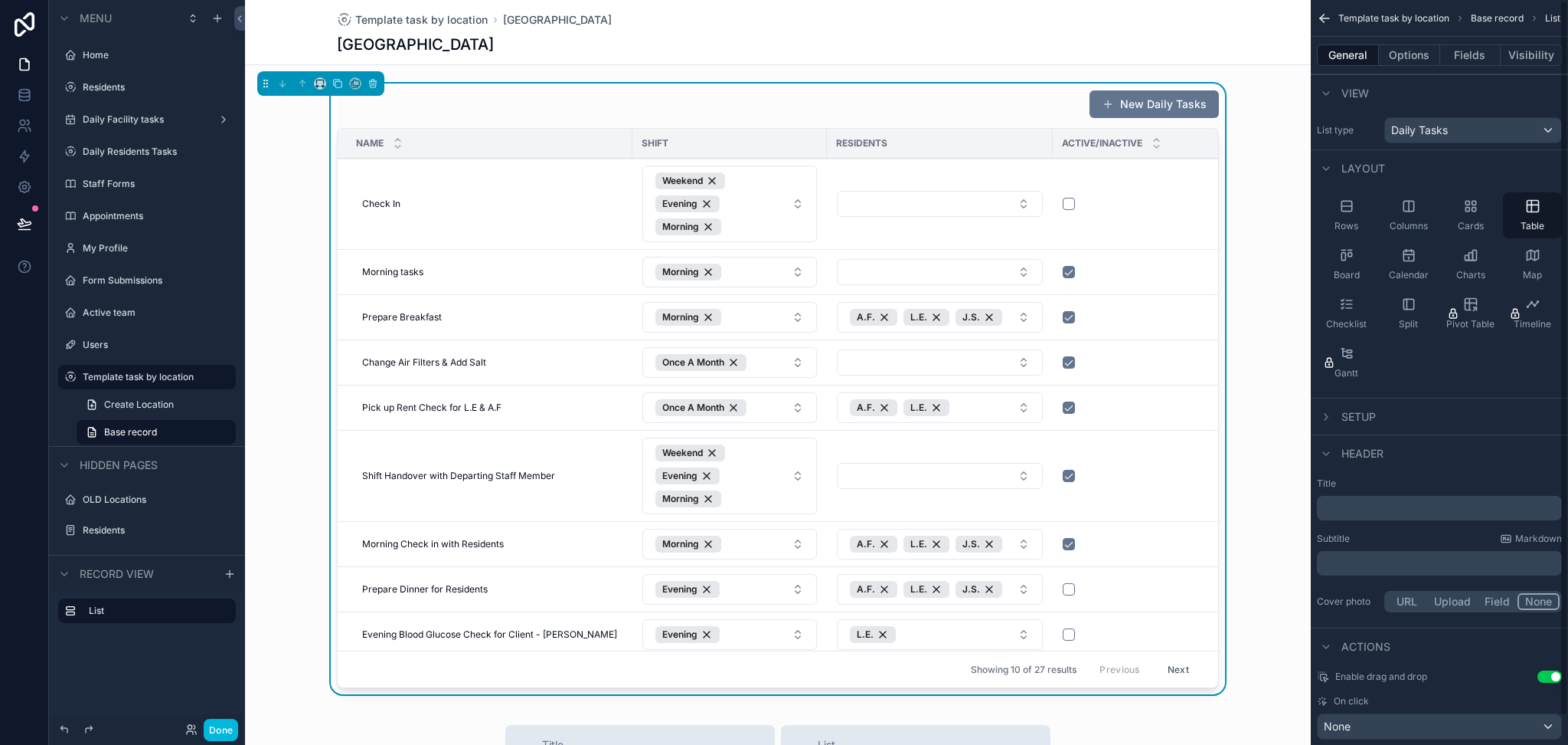
click at [1327, 163] on icon "scrollable content" at bounding box center [1327, 169] width 12 height 12
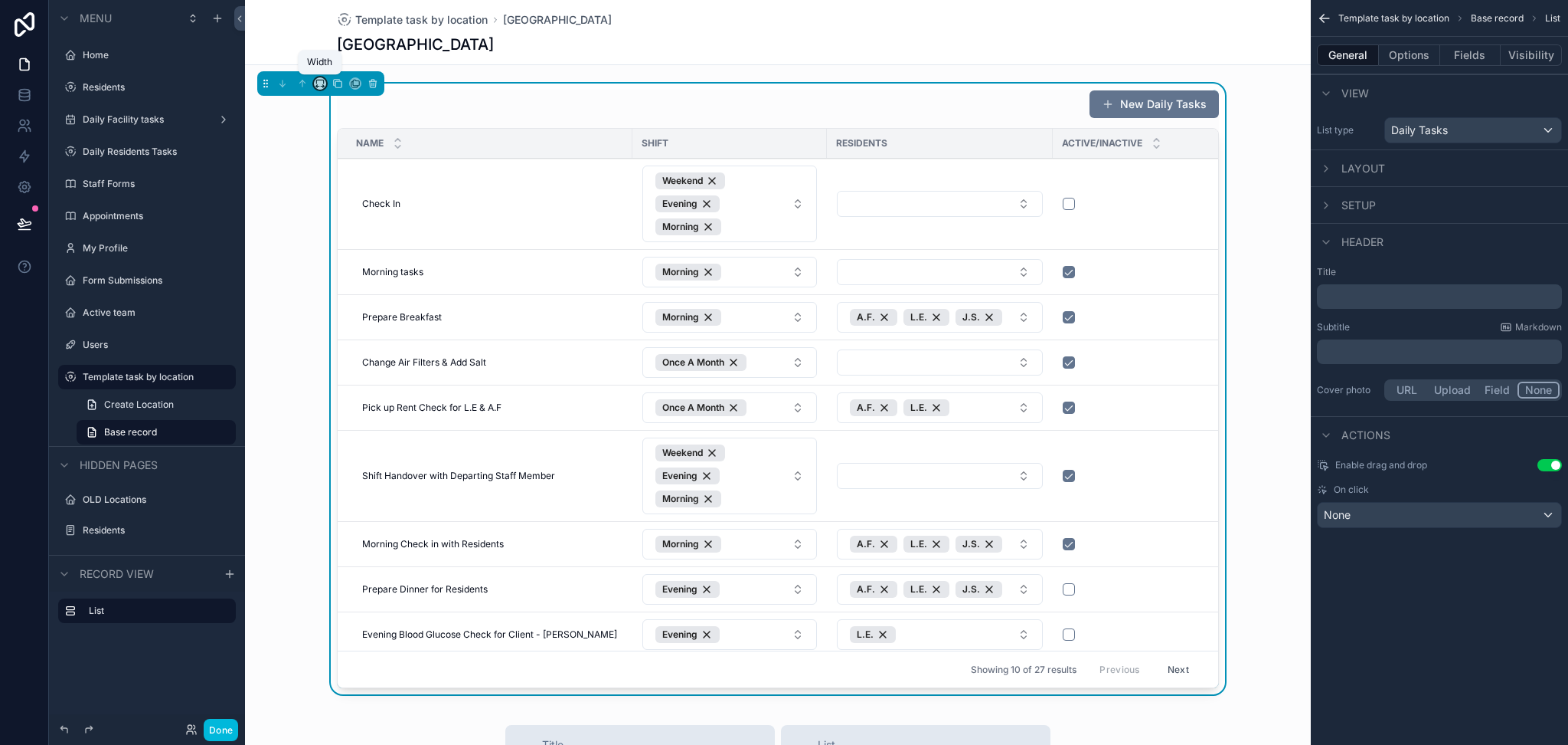
click at [324, 88] on button "scrollable content" at bounding box center [320, 84] width 12 height 12
click at [344, 280] on span "Full width" at bounding box center [350, 287] width 47 height 19
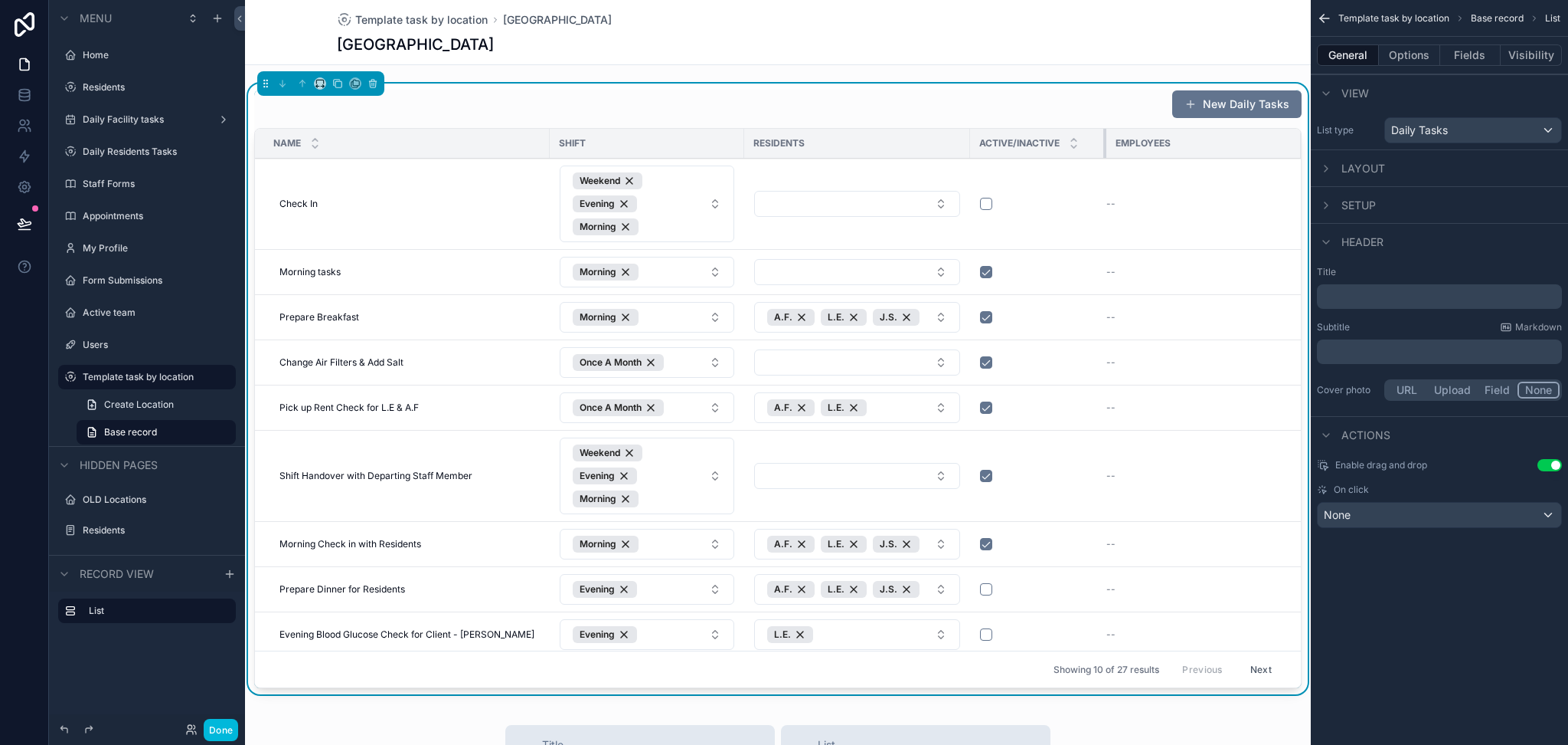
drag, startPoint x: 1196, startPoint y: 149, endPoint x: 1087, endPoint y: 177, distance: 112.5
click at [1087, 177] on table "Name Shift Residents Active/Inactive Employees Check In Check In Weekend Evenin…" at bounding box center [777, 415] width 1046 height 573
click at [1450, 54] on button "Fields" at bounding box center [1470, 55] width 61 height 22
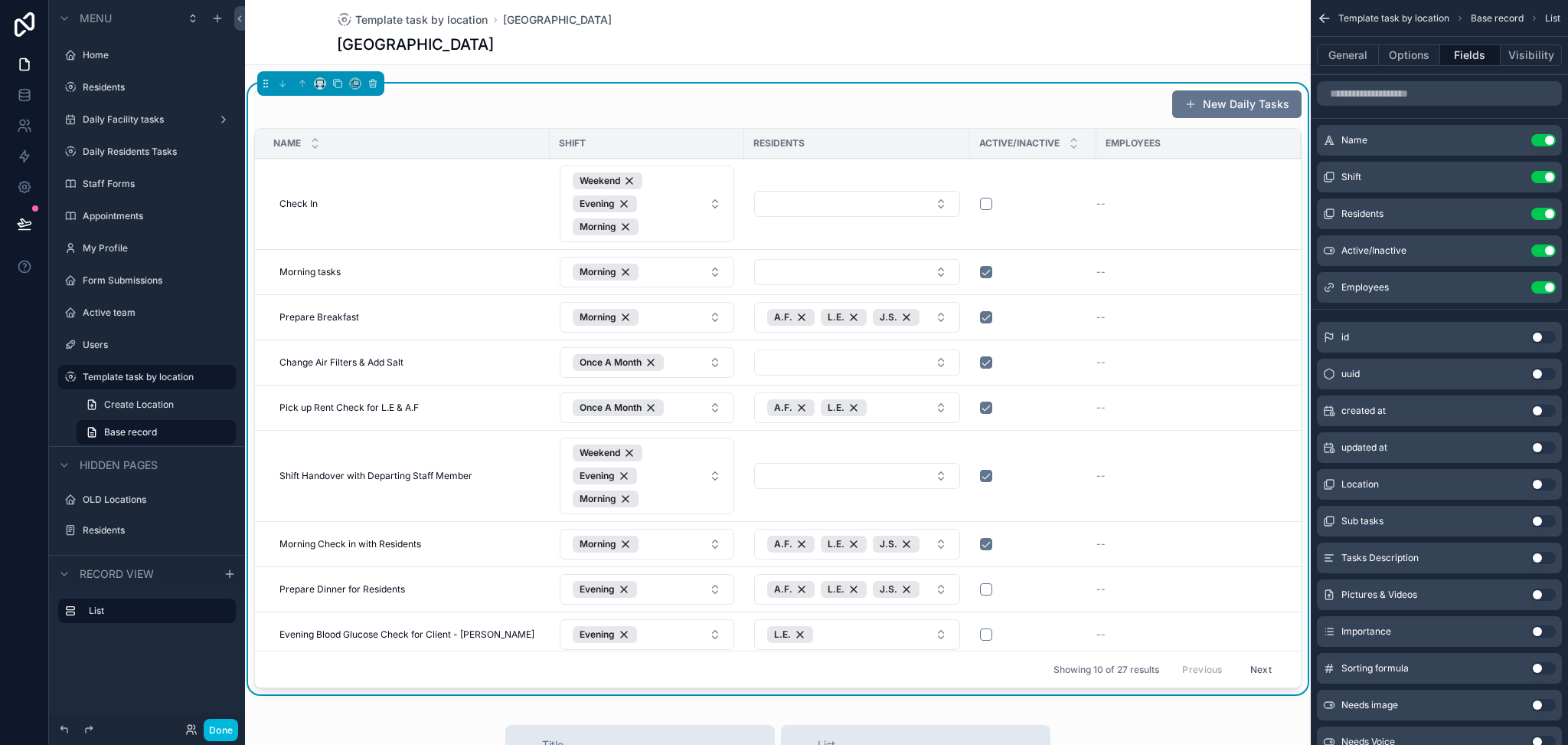
click at [0, 0] on icon "scrollable content" at bounding box center [0, 0] width 0 height 0
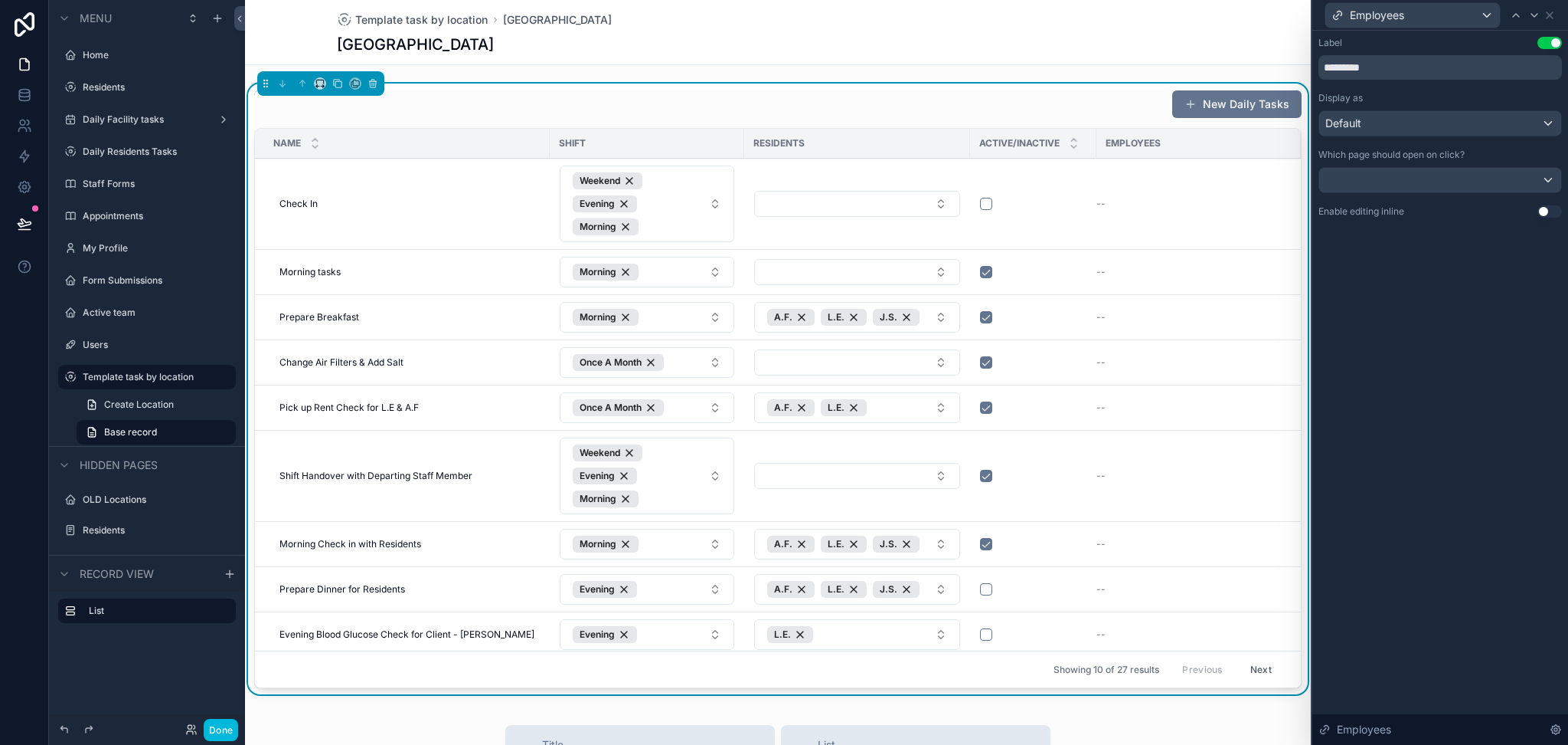
click at [1552, 211] on button "Use setting" at bounding box center [1550, 211] width 25 height 12
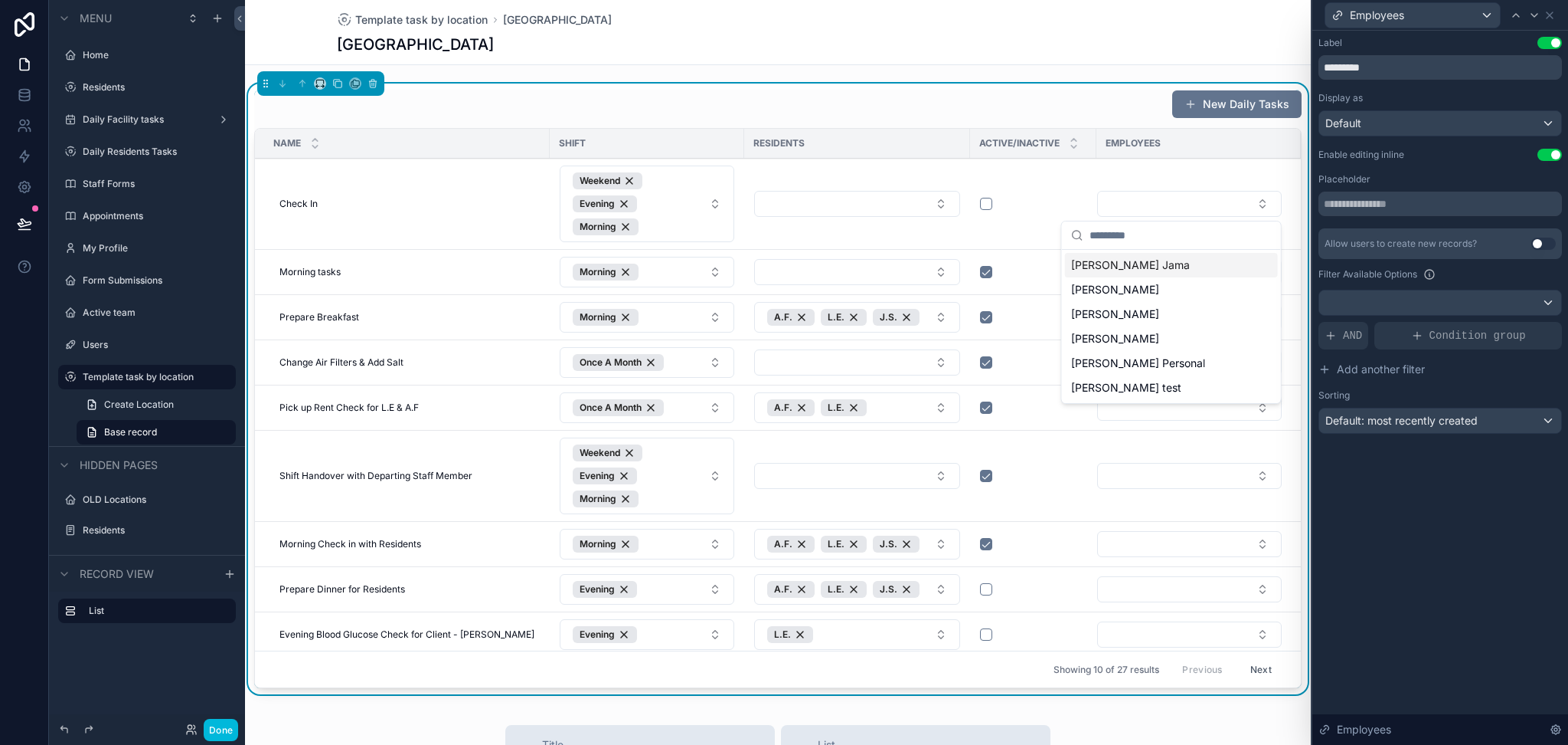
click at [1120, 263] on span "[PERSON_NAME] Jama" at bounding box center [1130, 265] width 118 height 15
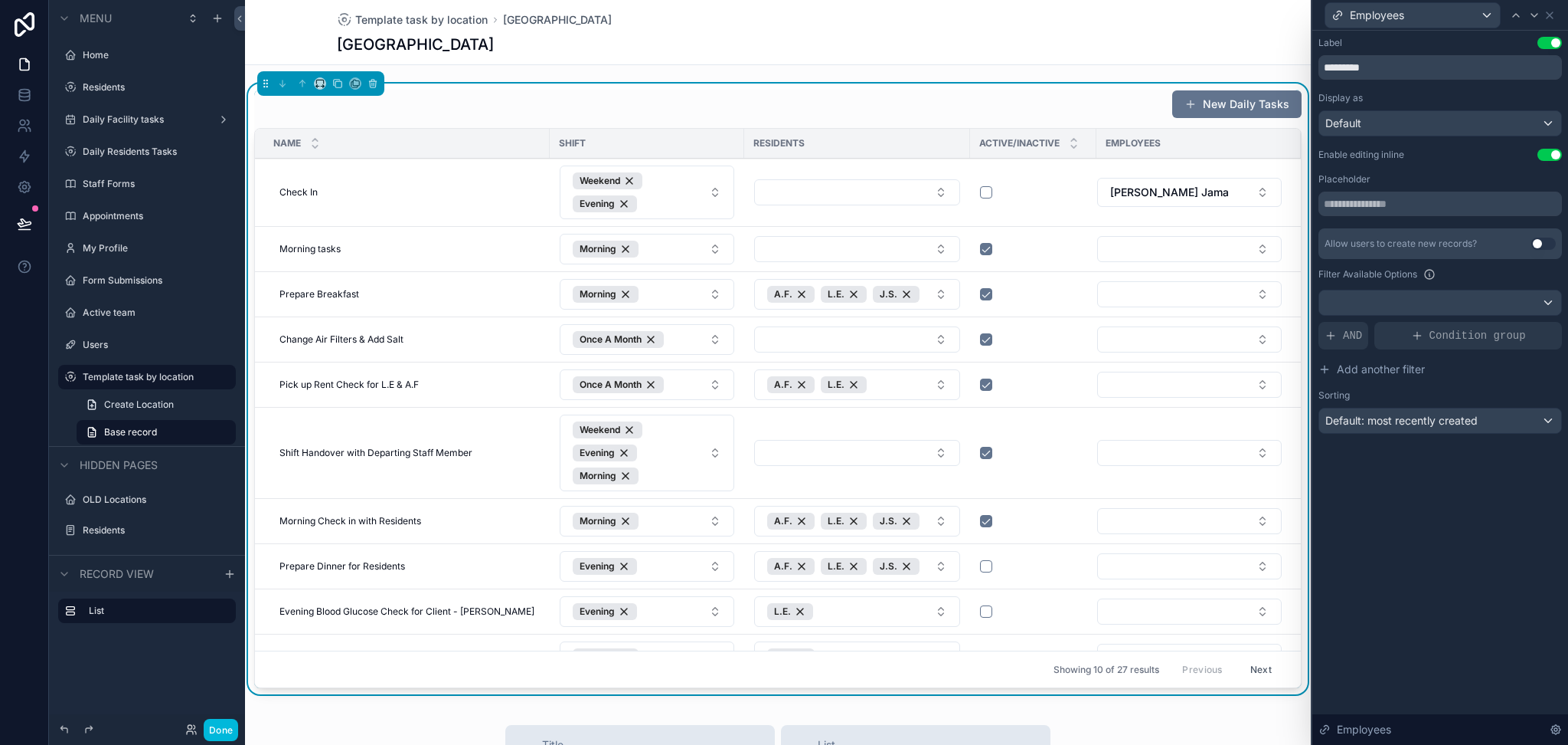
click at [1233, 210] on td "[PERSON_NAME] Jama" at bounding box center [1199, 193] width 204 height 68
click at [1234, 191] on button "[PERSON_NAME] Jama" at bounding box center [1190, 193] width 184 height 29
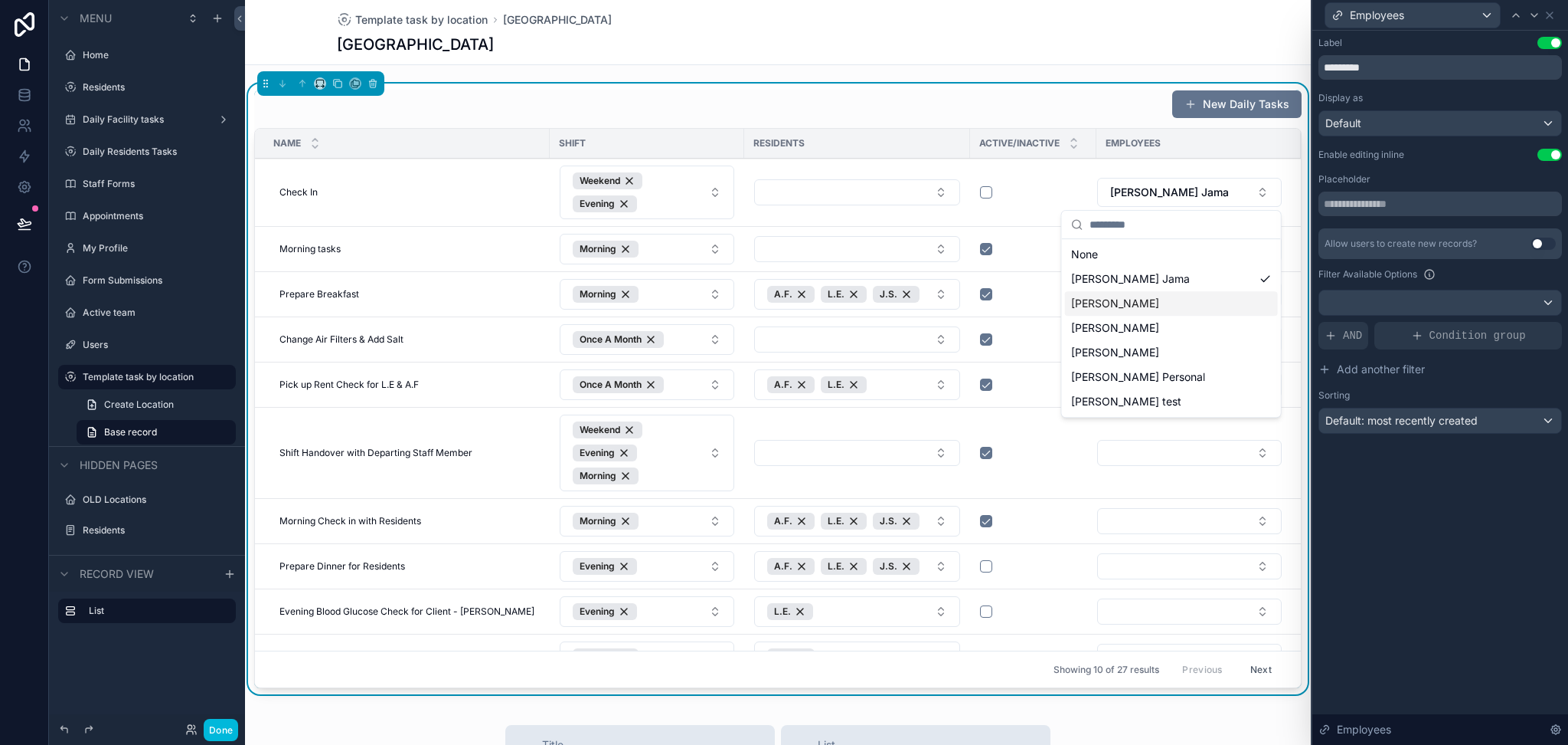
click at [1176, 300] on div "[PERSON_NAME]" at bounding box center [1171, 304] width 213 height 25
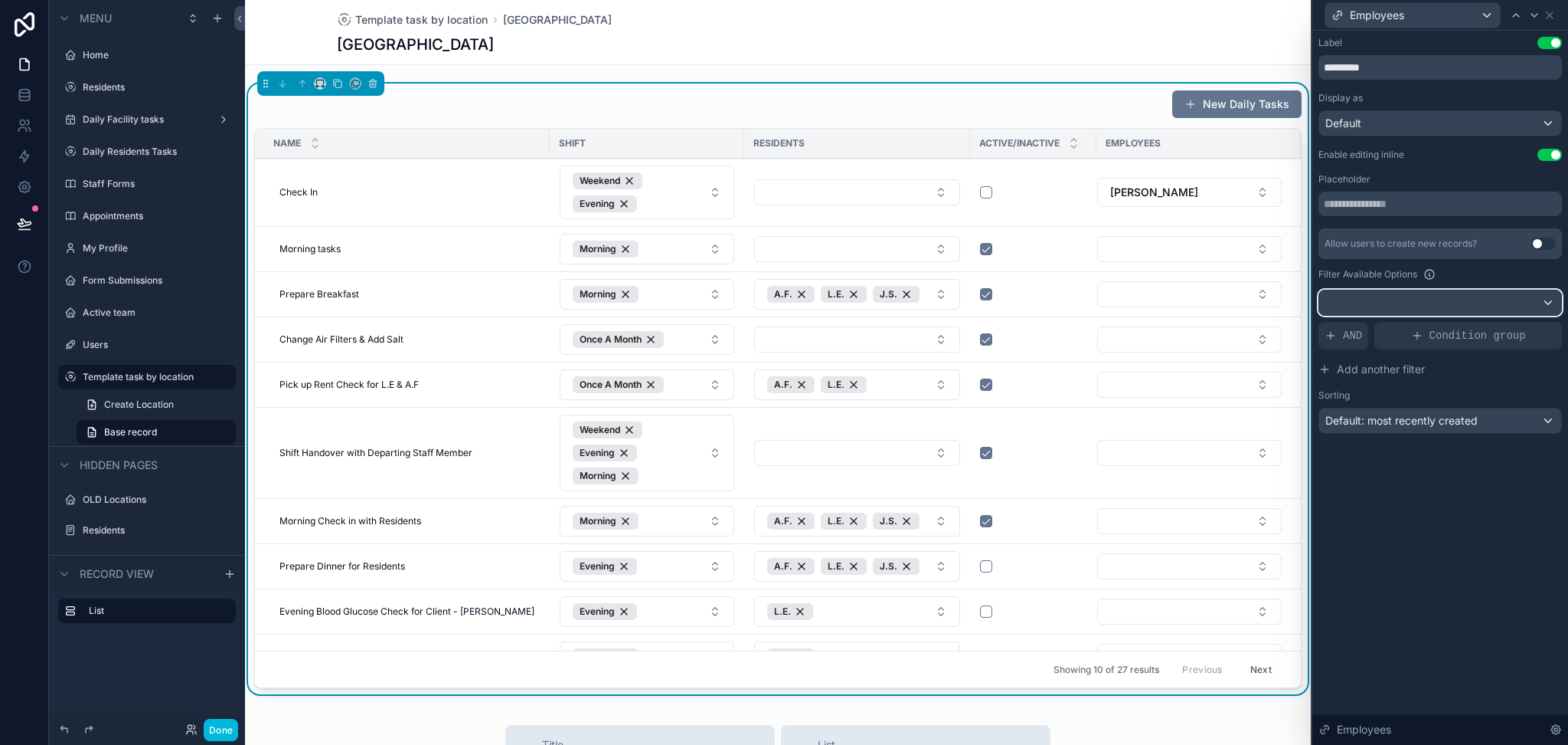
click at [1405, 304] on div at bounding box center [1440, 303] width 242 height 25
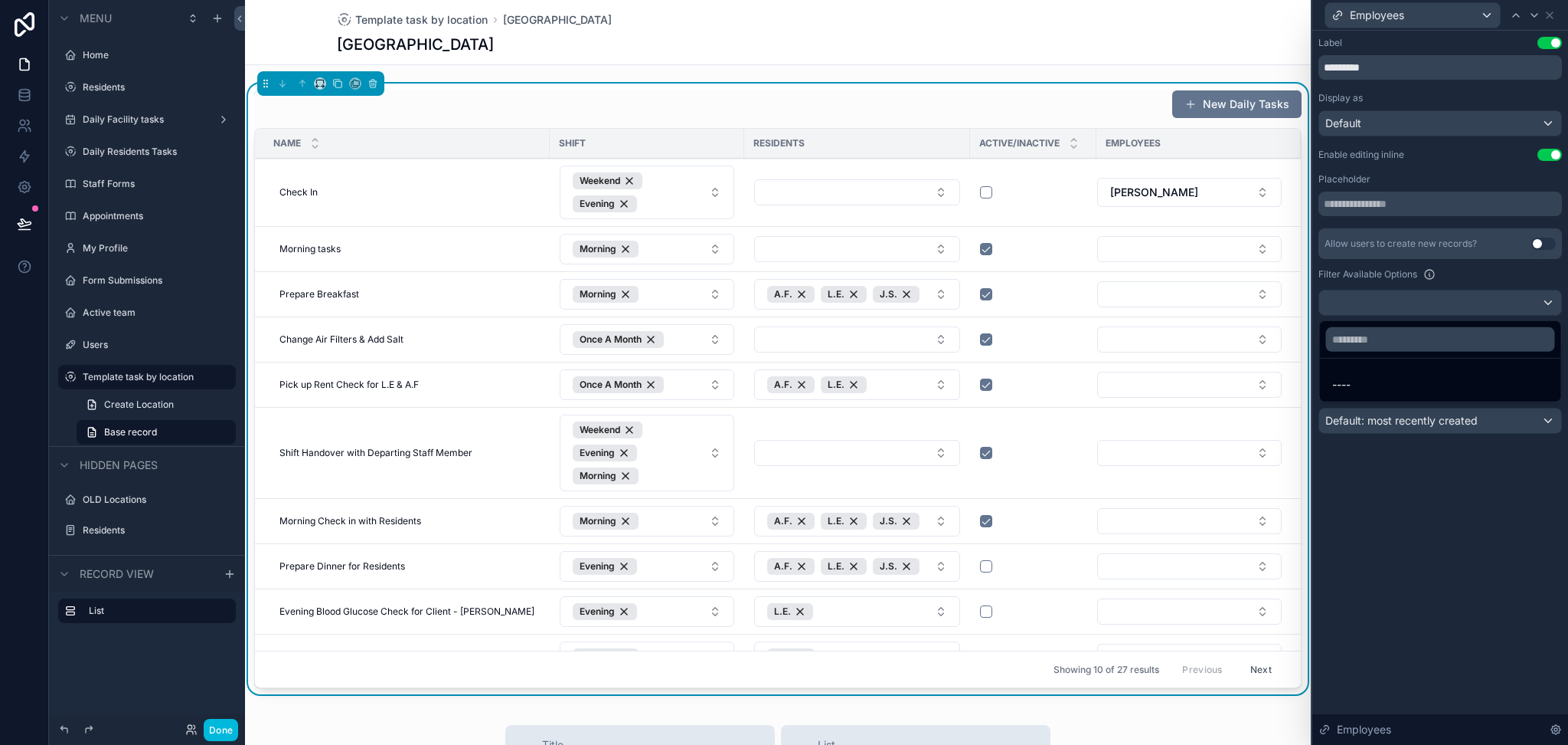
click at [1362, 384] on div "----" at bounding box center [1440, 385] width 217 height 19
click at [1339, 331] on div "AND" at bounding box center [1344, 336] width 50 height 28
click at [0, 0] on div at bounding box center [0, 0] width 0 height 0
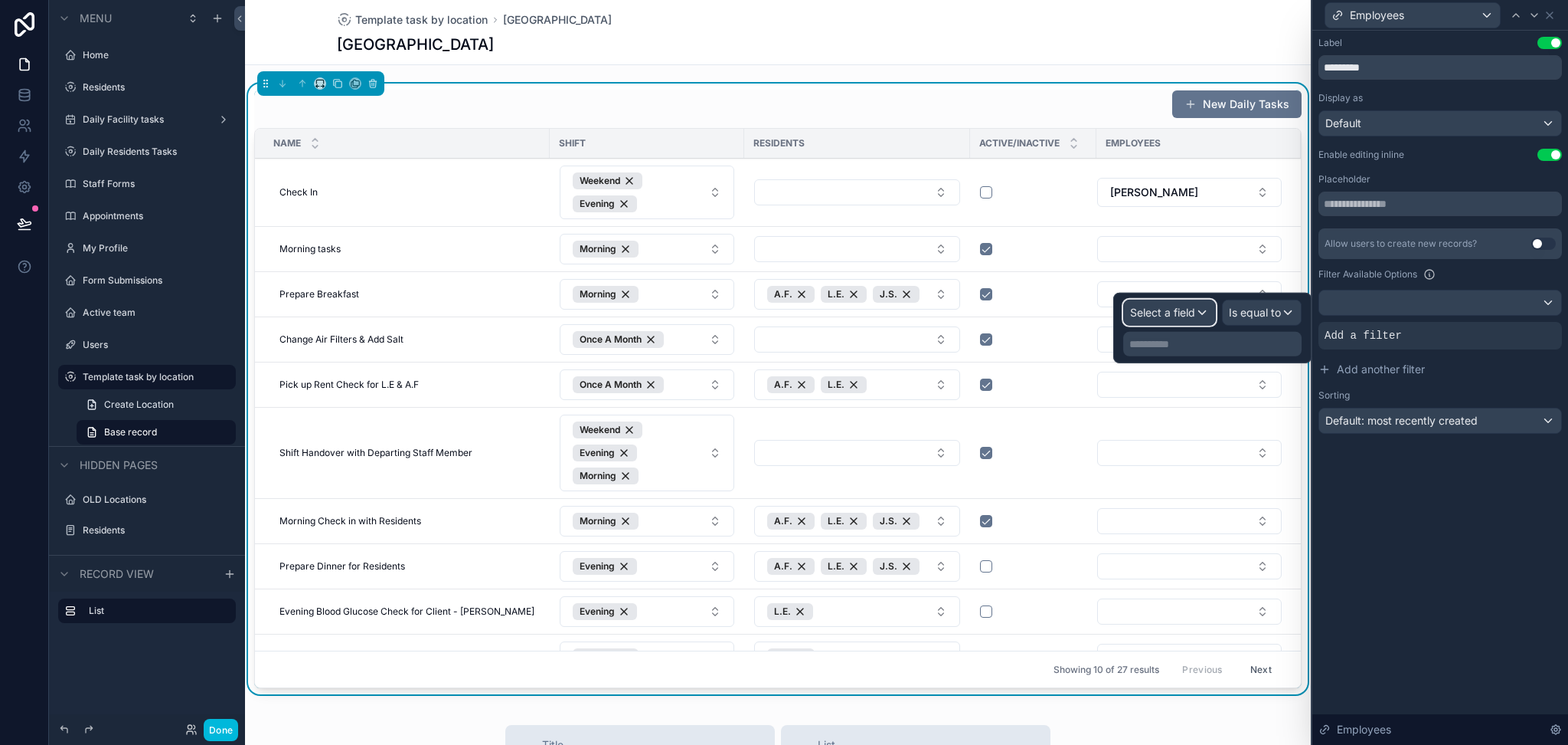
click at [1153, 321] on div "Select a field" at bounding box center [1169, 313] width 91 height 25
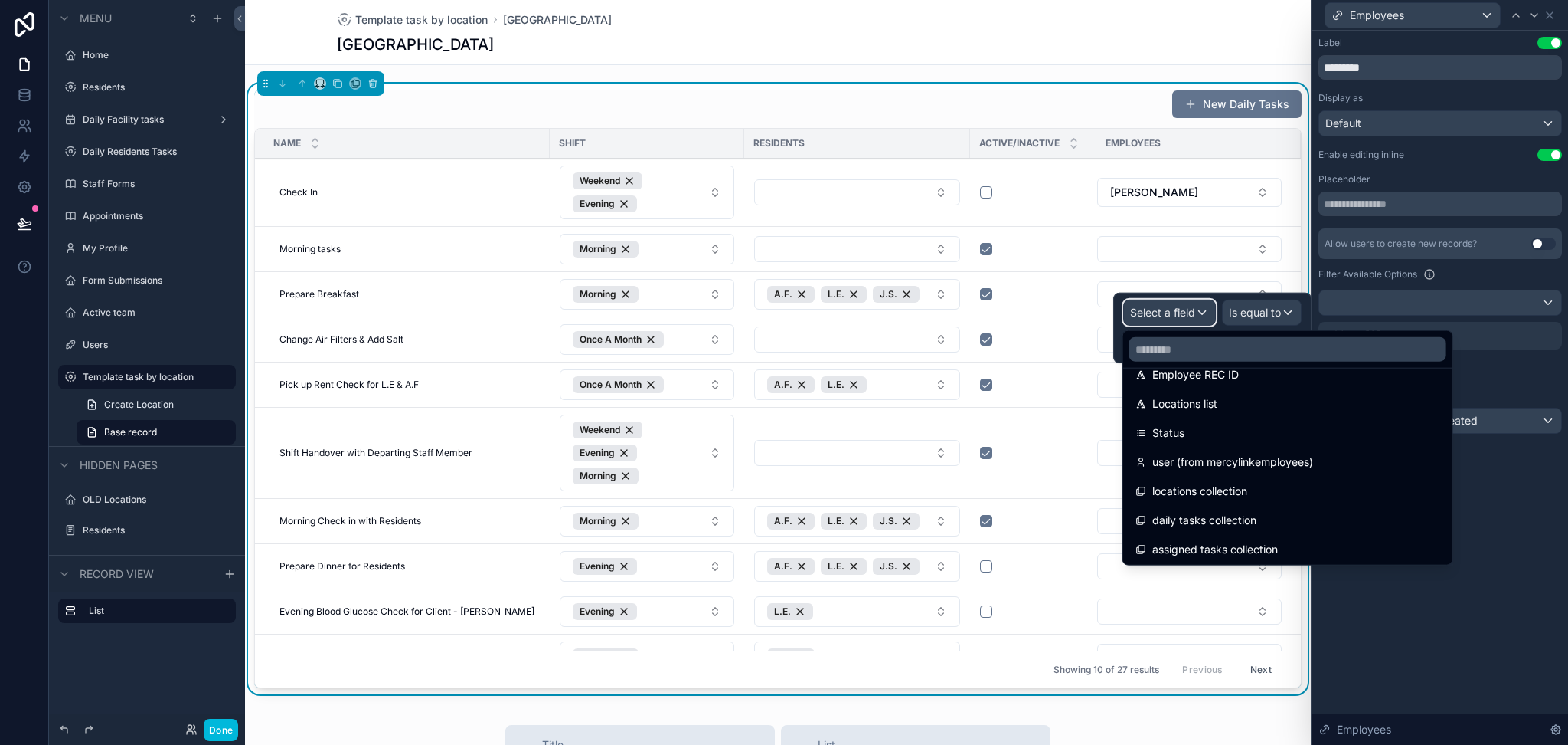
scroll to position [578, 0]
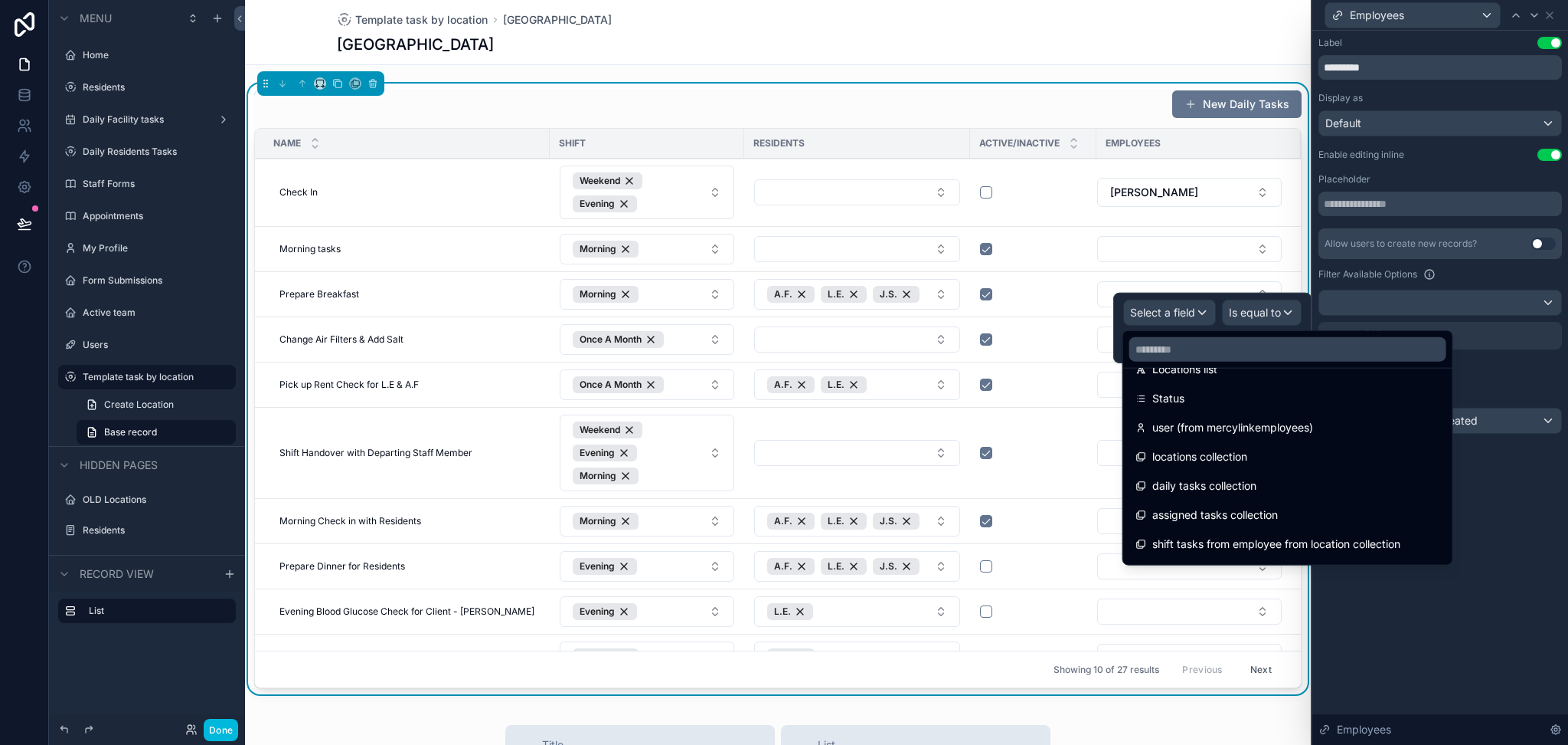
click at [1195, 453] on span "locations collection" at bounding box center [1200, 457] width 95 height 19
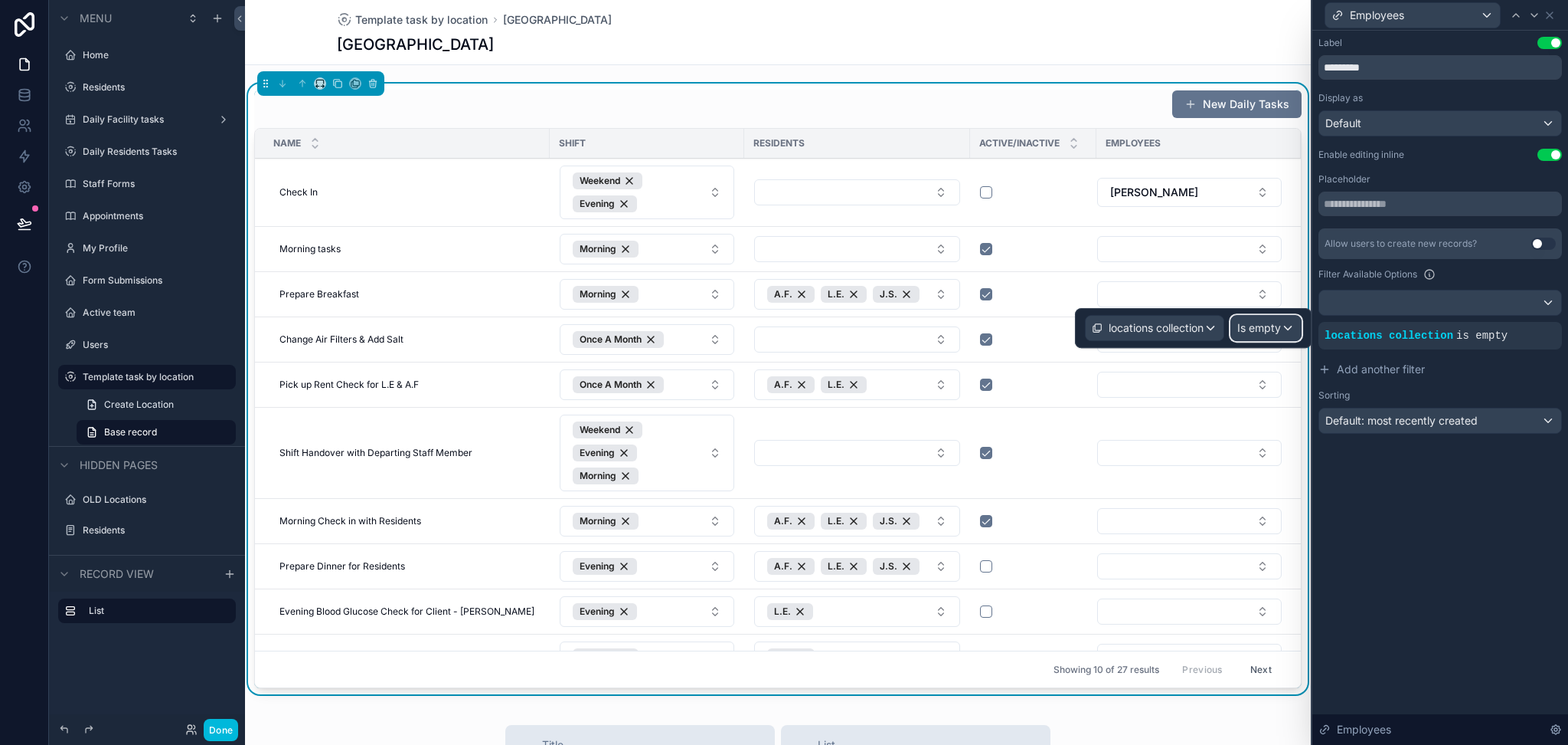
click at [1244, 316] on div "Is empty" at bounding box center [1266, 328] width 70 height 25
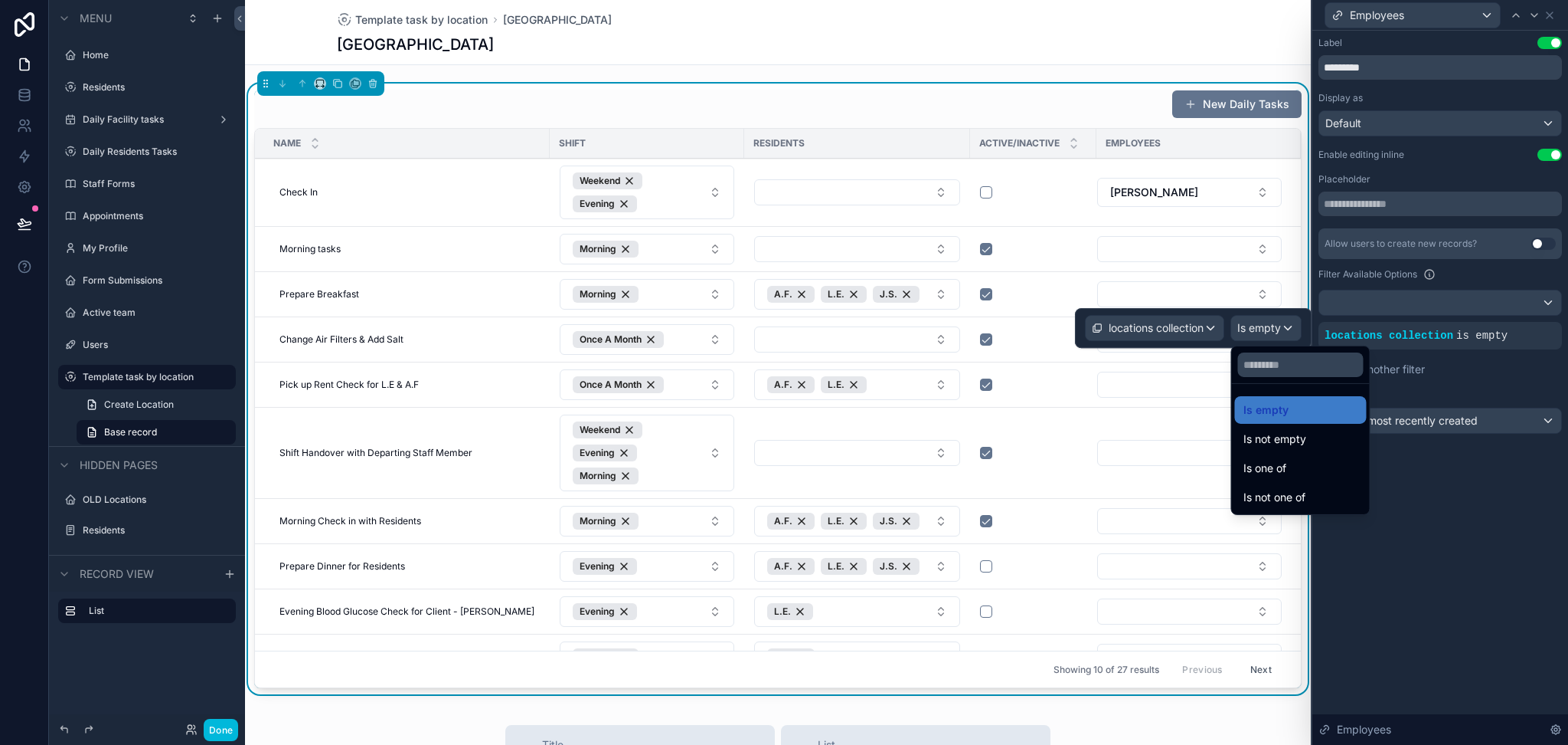
click at [1188, 326] on div at bounding box center [1193, 328] width 237 height 39
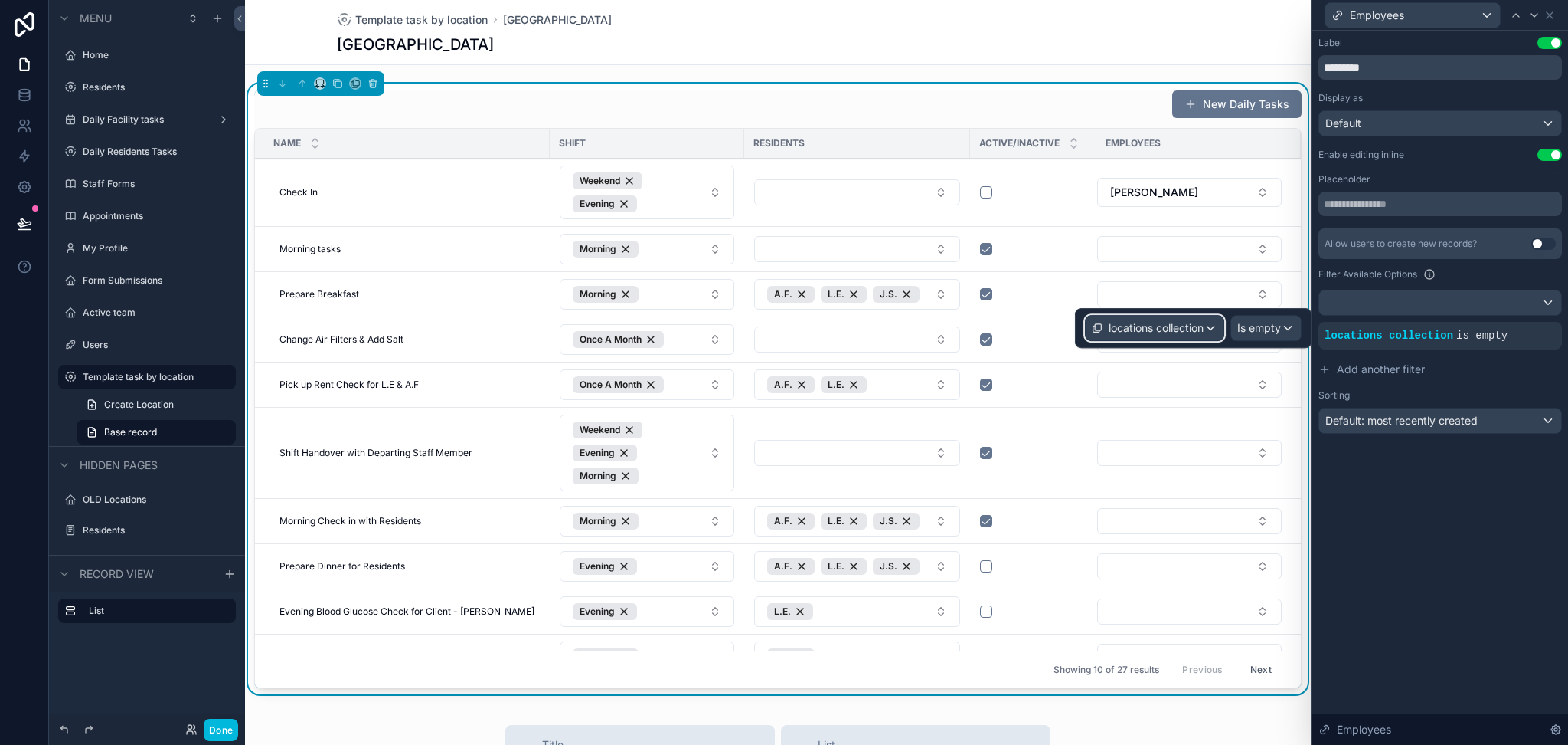
click at [1173, 341] on button "locations collection" at bounding box center [1155, 328] width 139 height 26
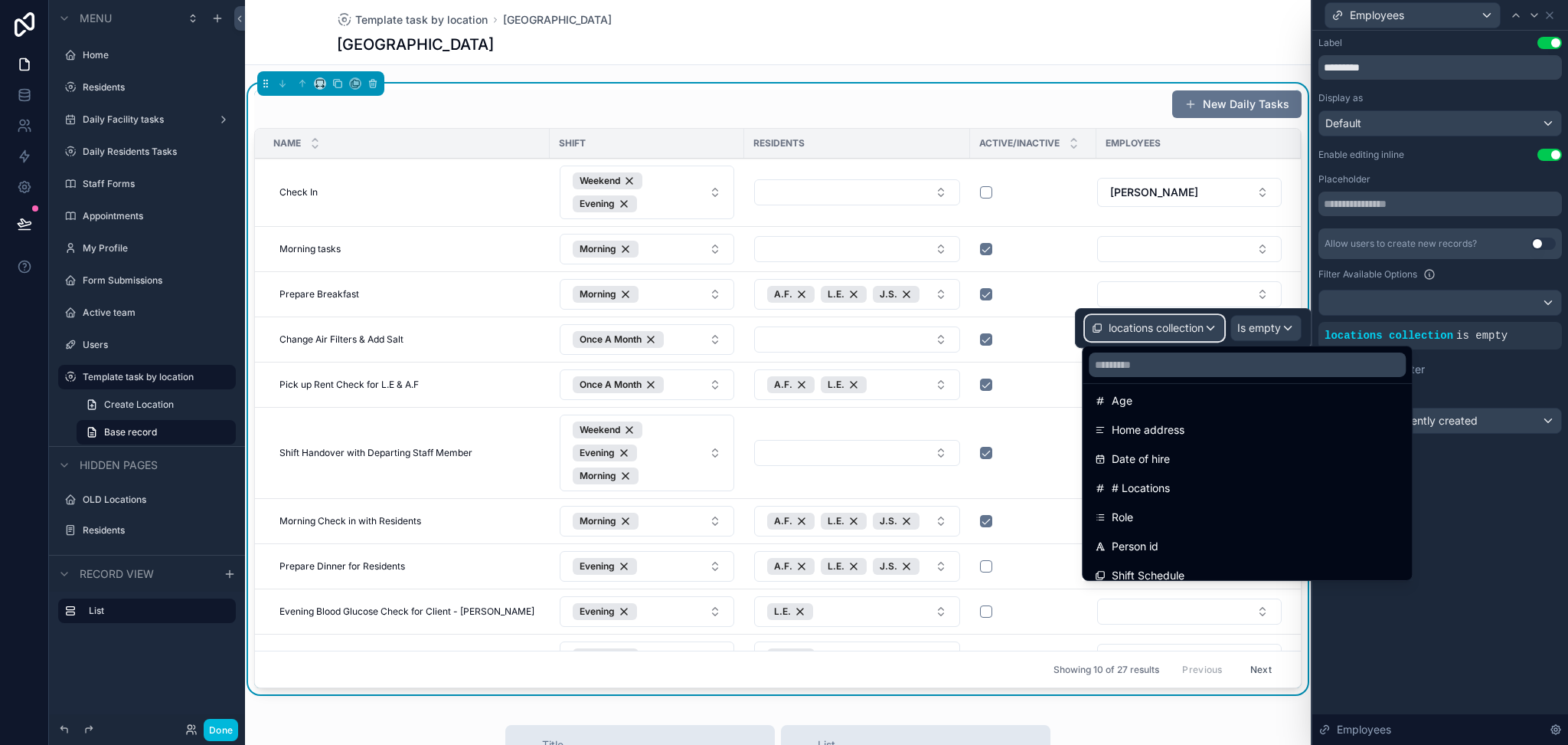
scroll to position [335, 0]
click at [1260, 334] on div at bounding box center [1193, 328] width 237 height 39
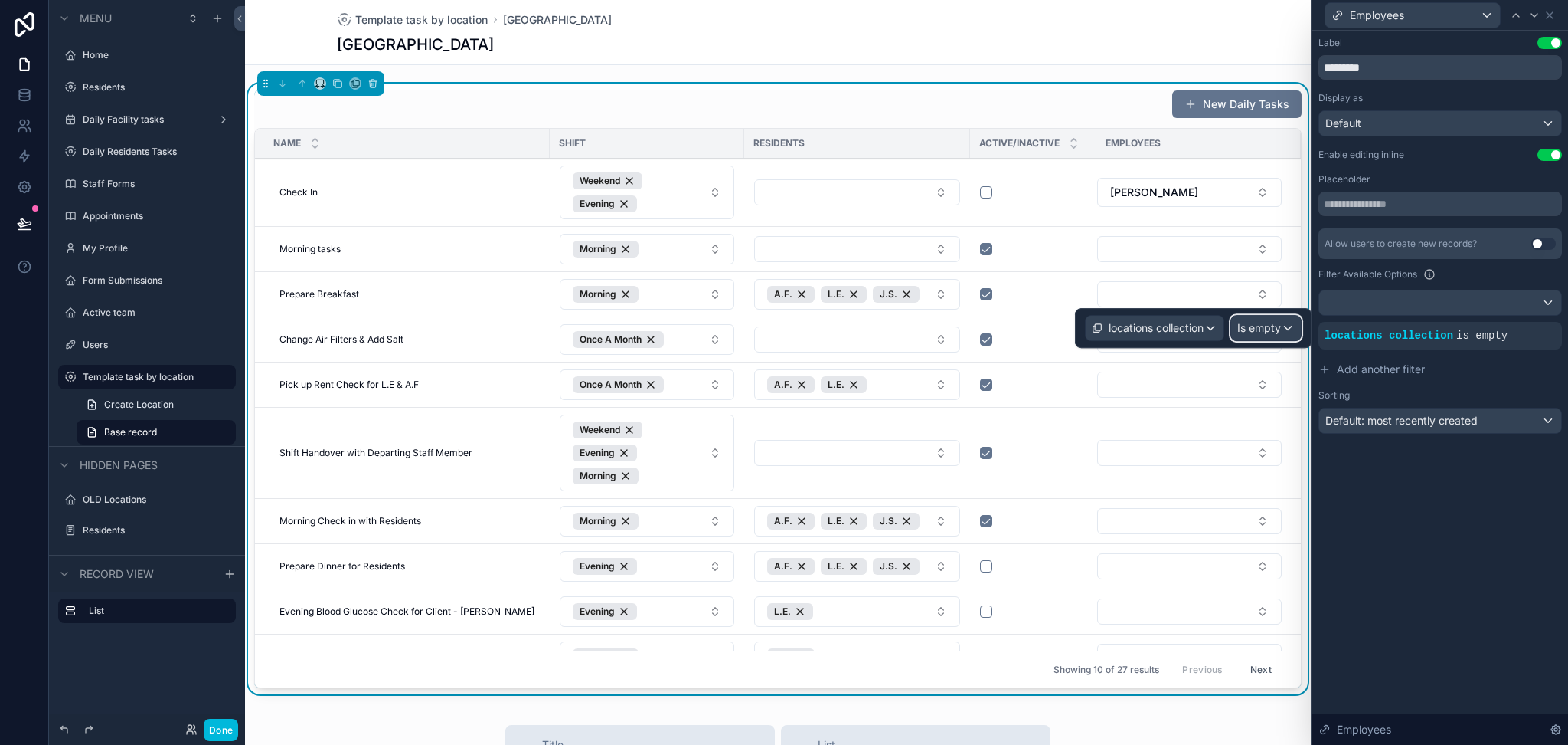
click at [1260, 334] on span "Is empty" at bounding box center [1259, 328] width 43 height 15
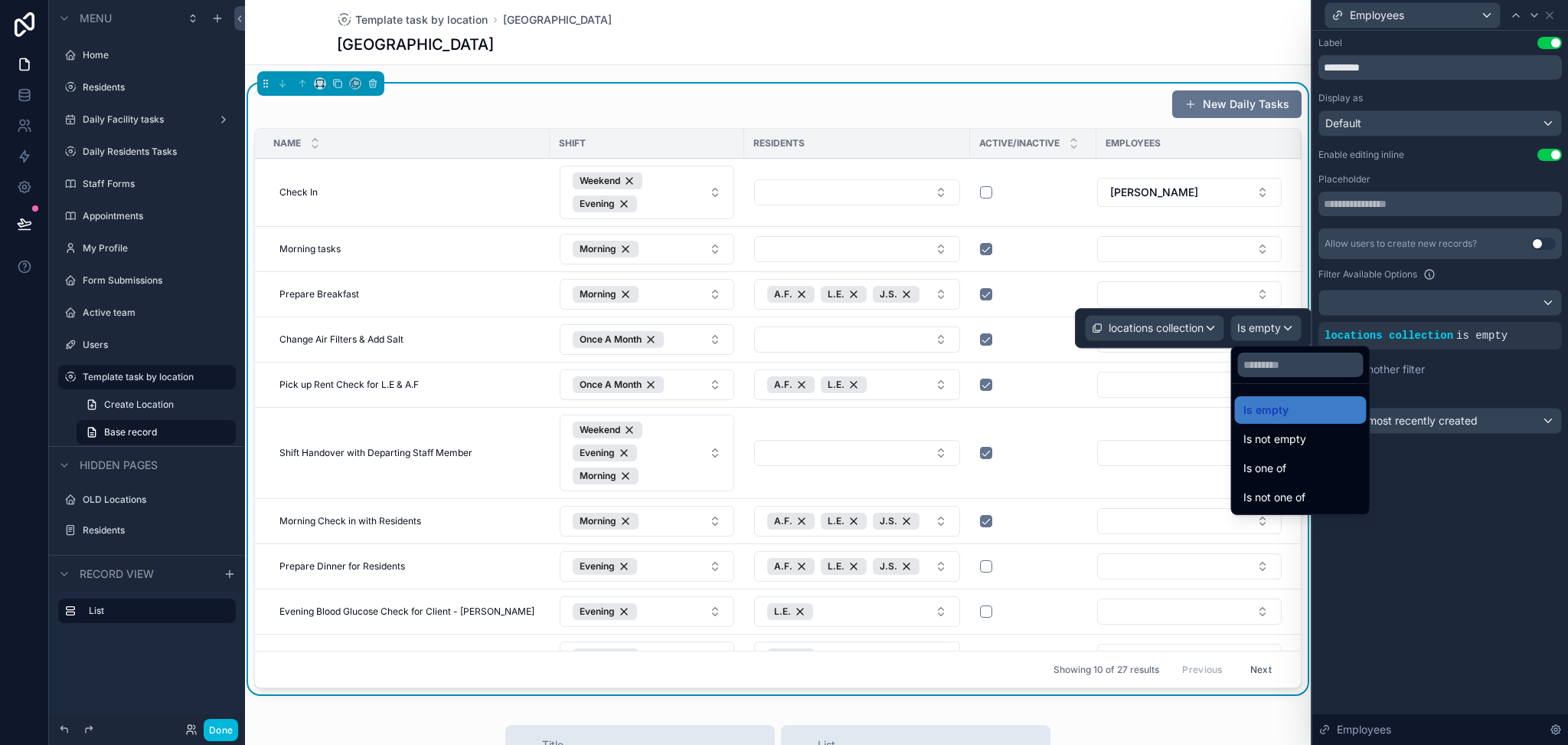
click at [1284, 470] on span "Is one of" at bounding box center [1265, 469] width 43 height 19
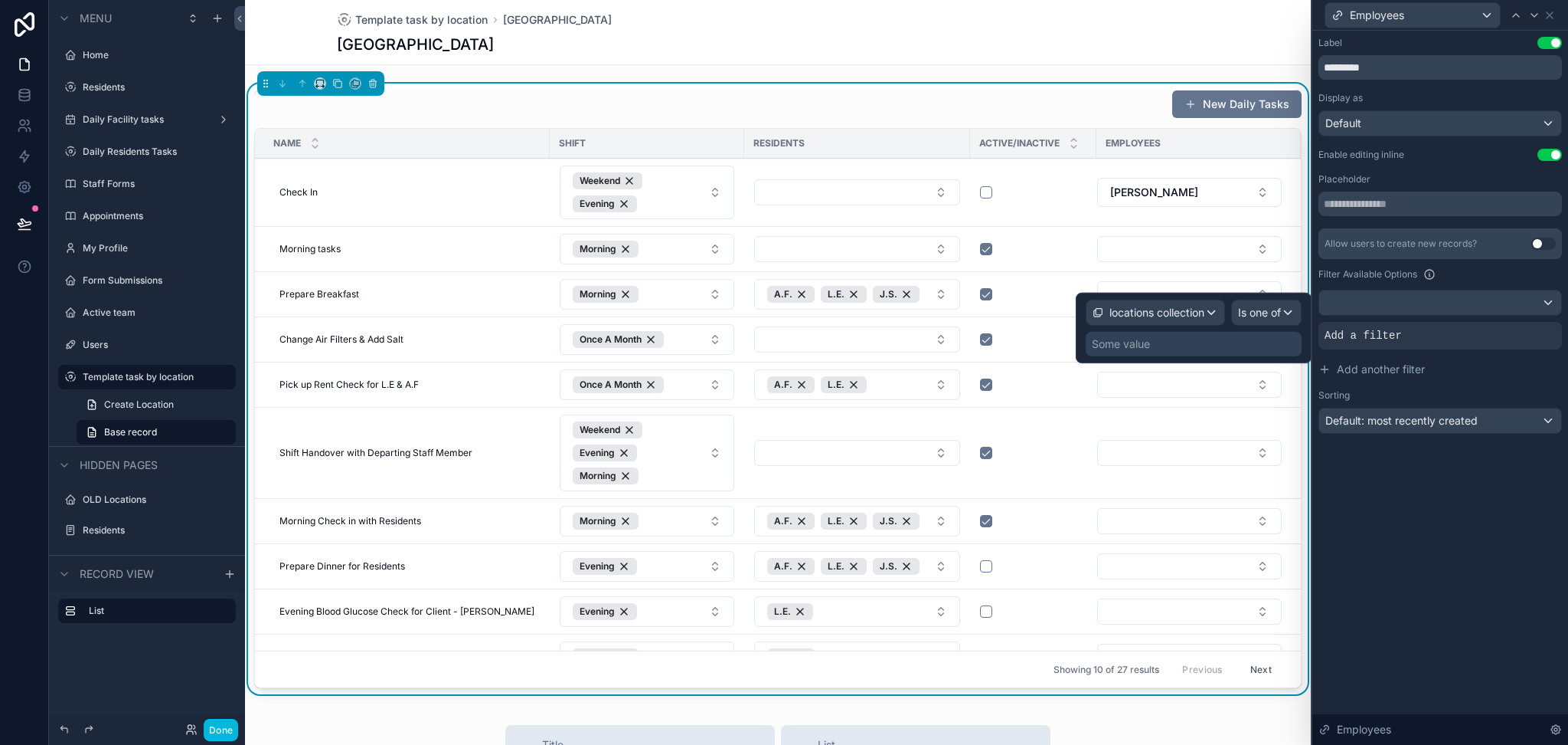
click at [1181, 345] on div "Some value" at bounding box center [1193, 344] width 216 height 25
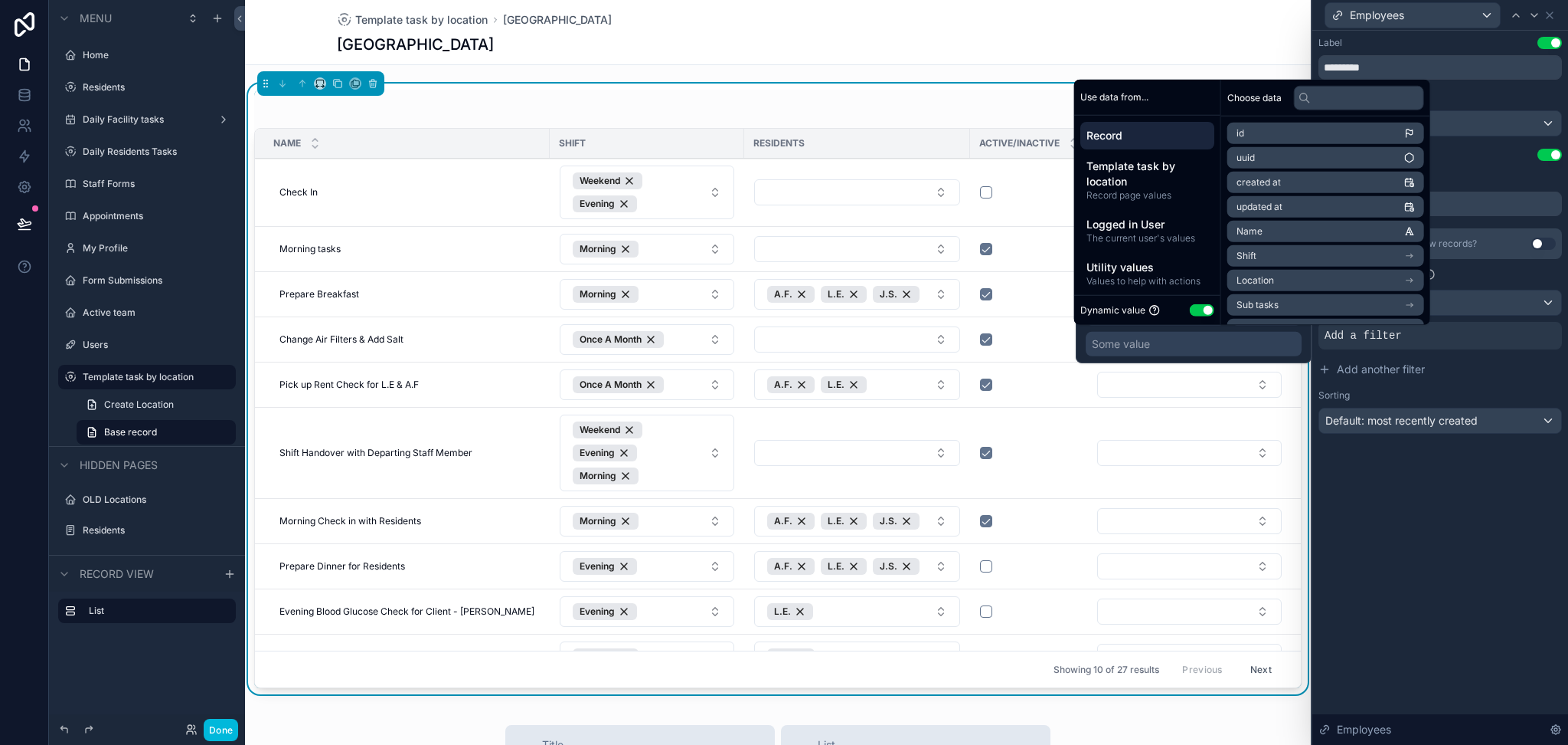
click at [1168, 187] on span "Template task by location" at bounding box center [1147, 174] width 122 height 31
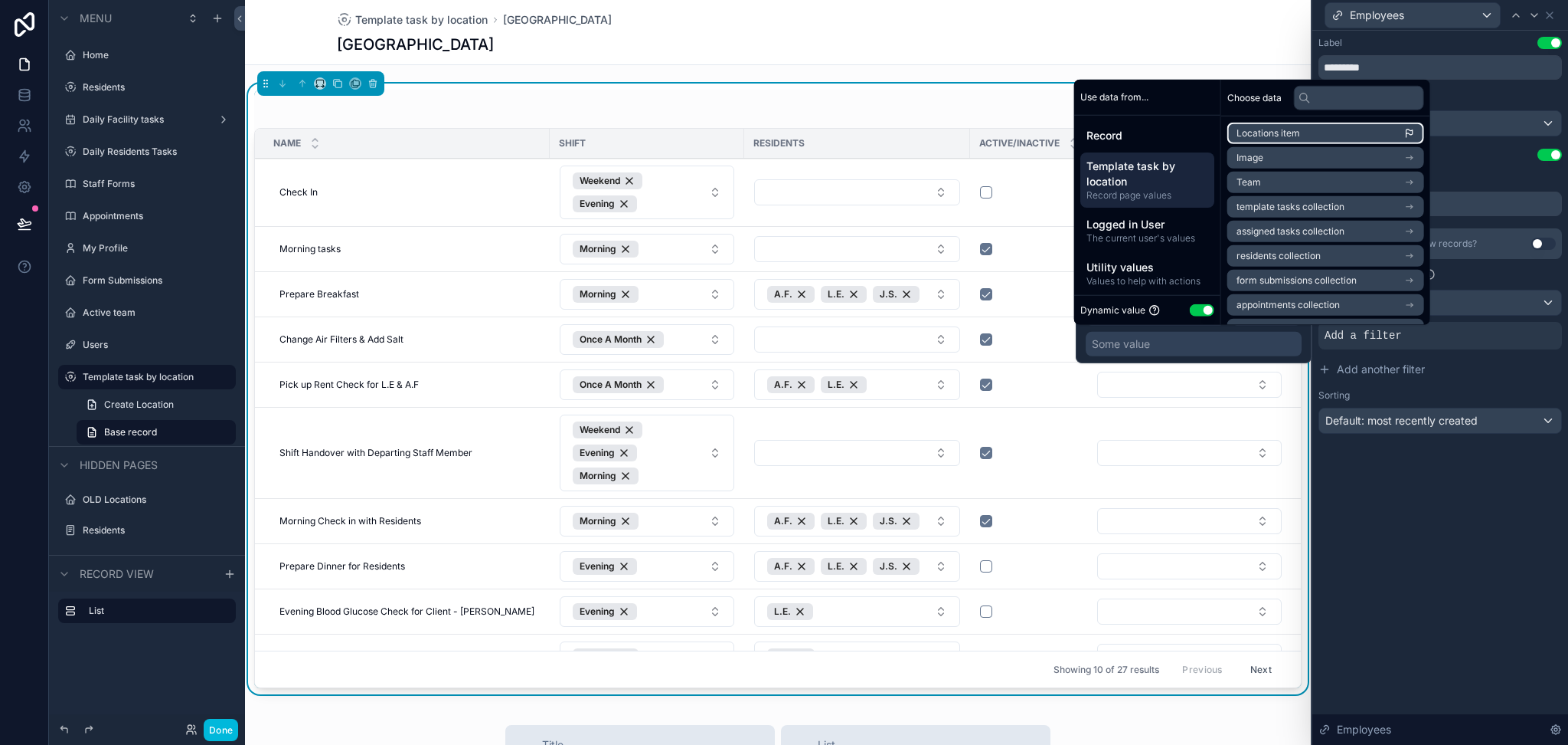
click at [1361, 135] on li "Locations item" at bounding box center [1326, 133] width 197 height 22
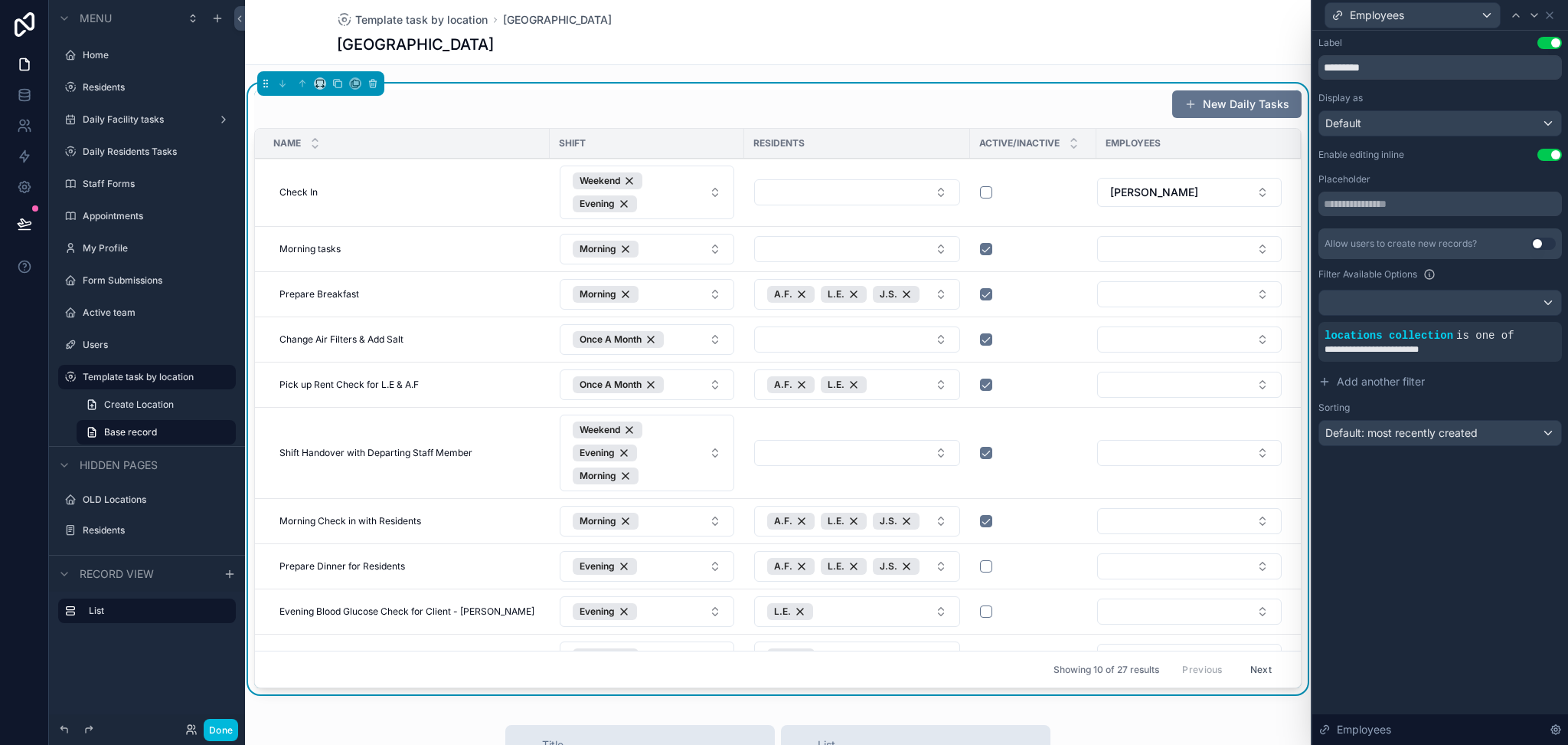
click at [1236, 445] on button "Select Button" at bounding box center [1190, 453] width 184 height 26
click at [0, 0] on icon at bounding box center [0, 0] width 0 height 0
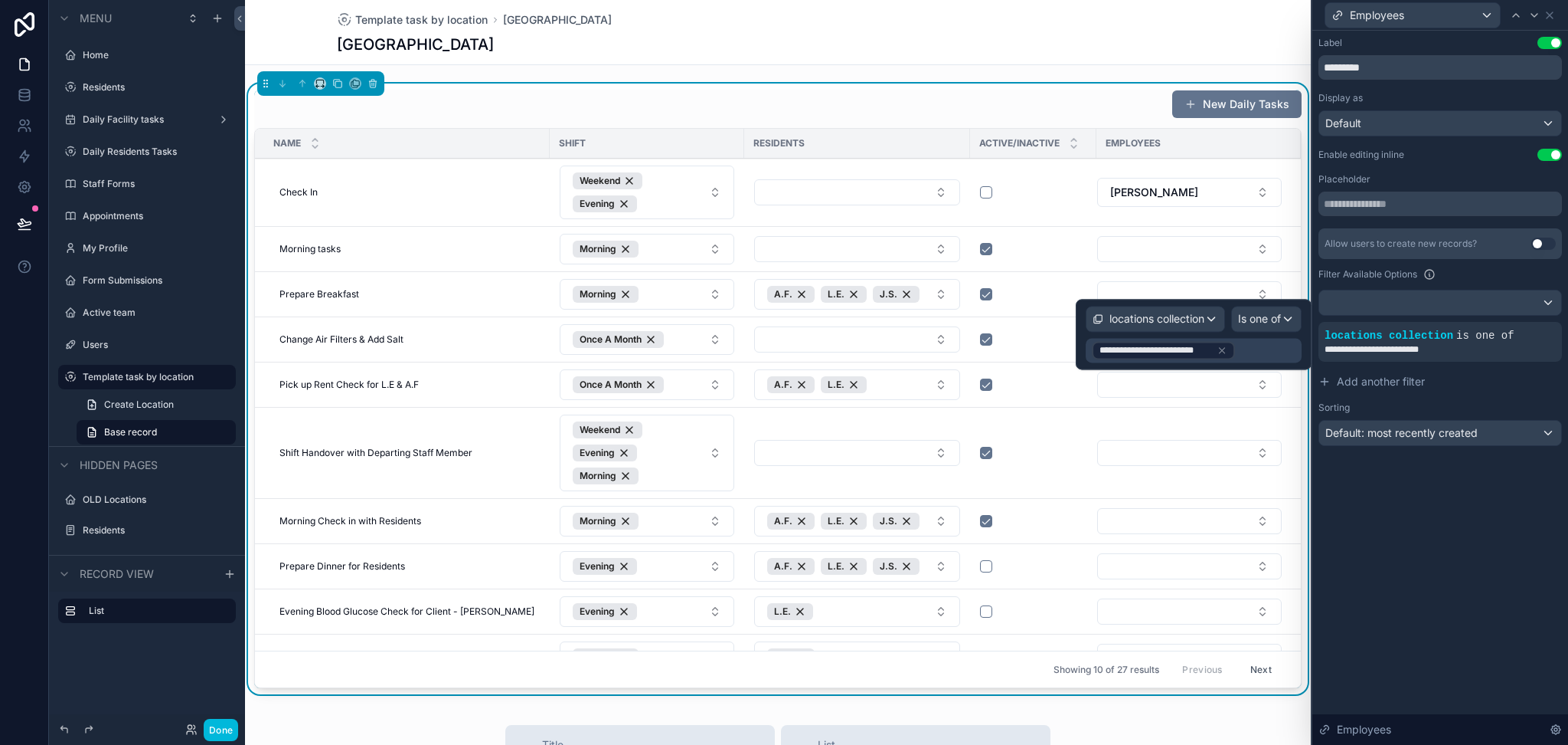
click at [1217, 346] on icon at bounding box center [1222, 350] width 11 height 11
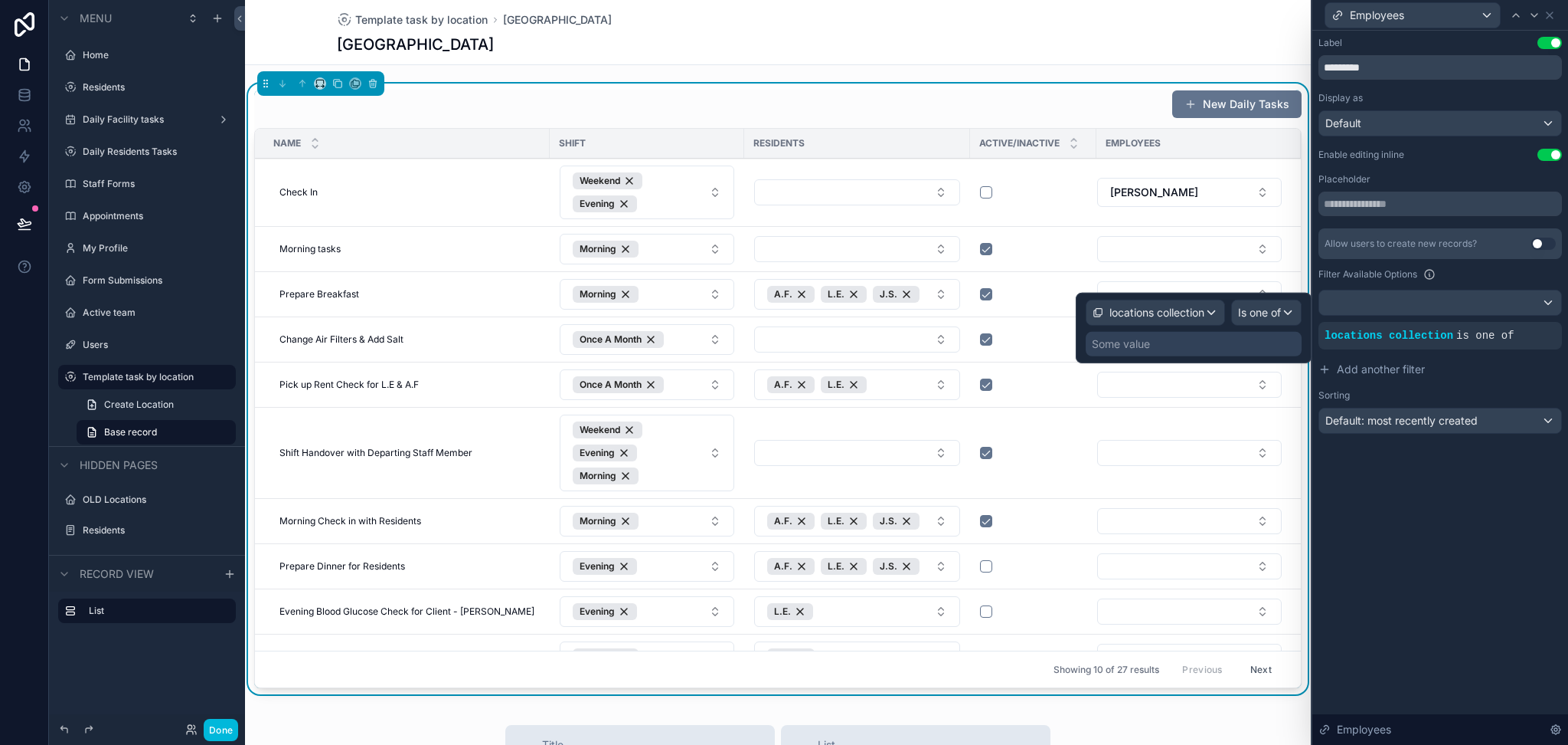
click at [1124, 351] on div "Some value" at bounding box center [1121, 344] width 58 height 15
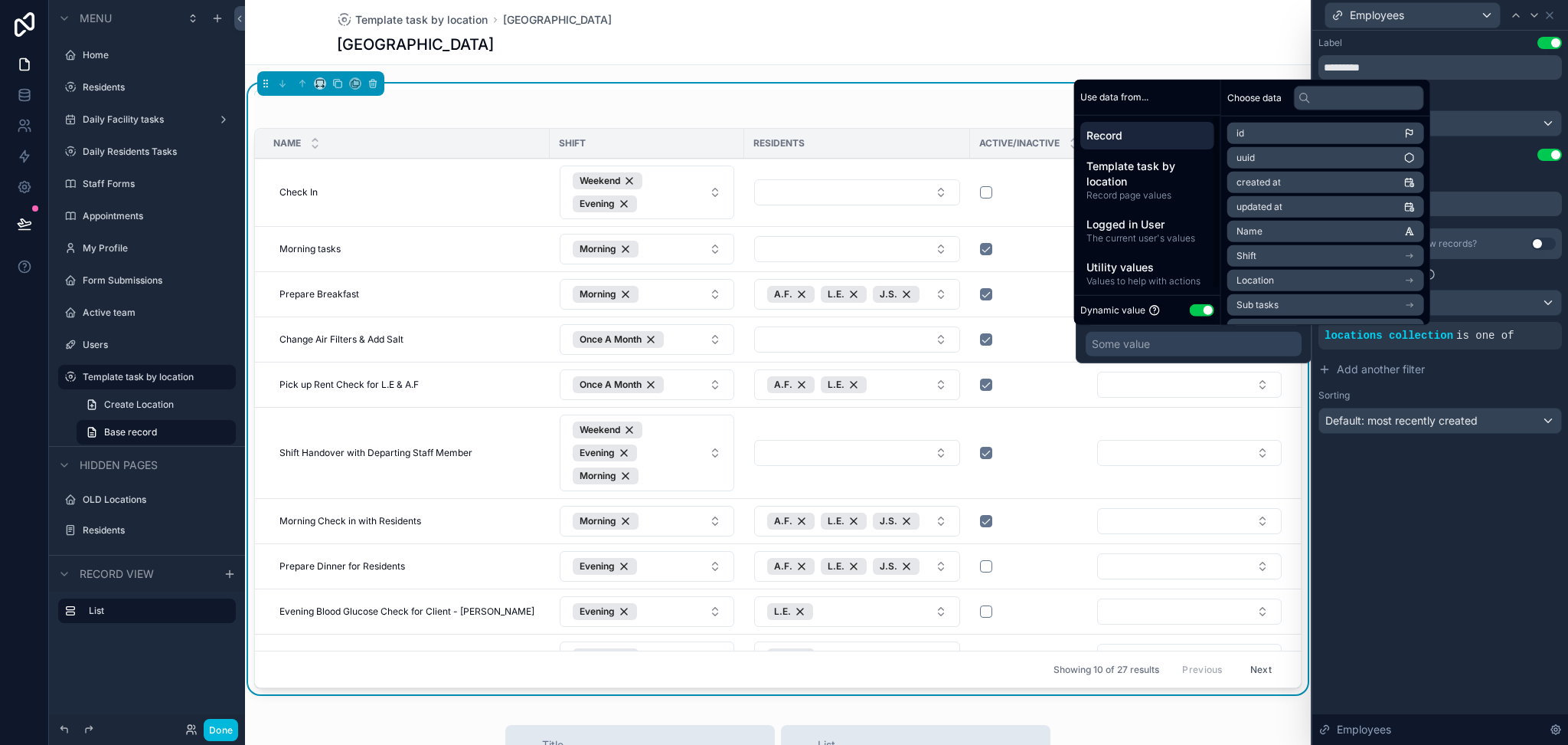
click at [1155, 177] on span "Template task by location" at bounding box center [1147, 174] width 122 height 31
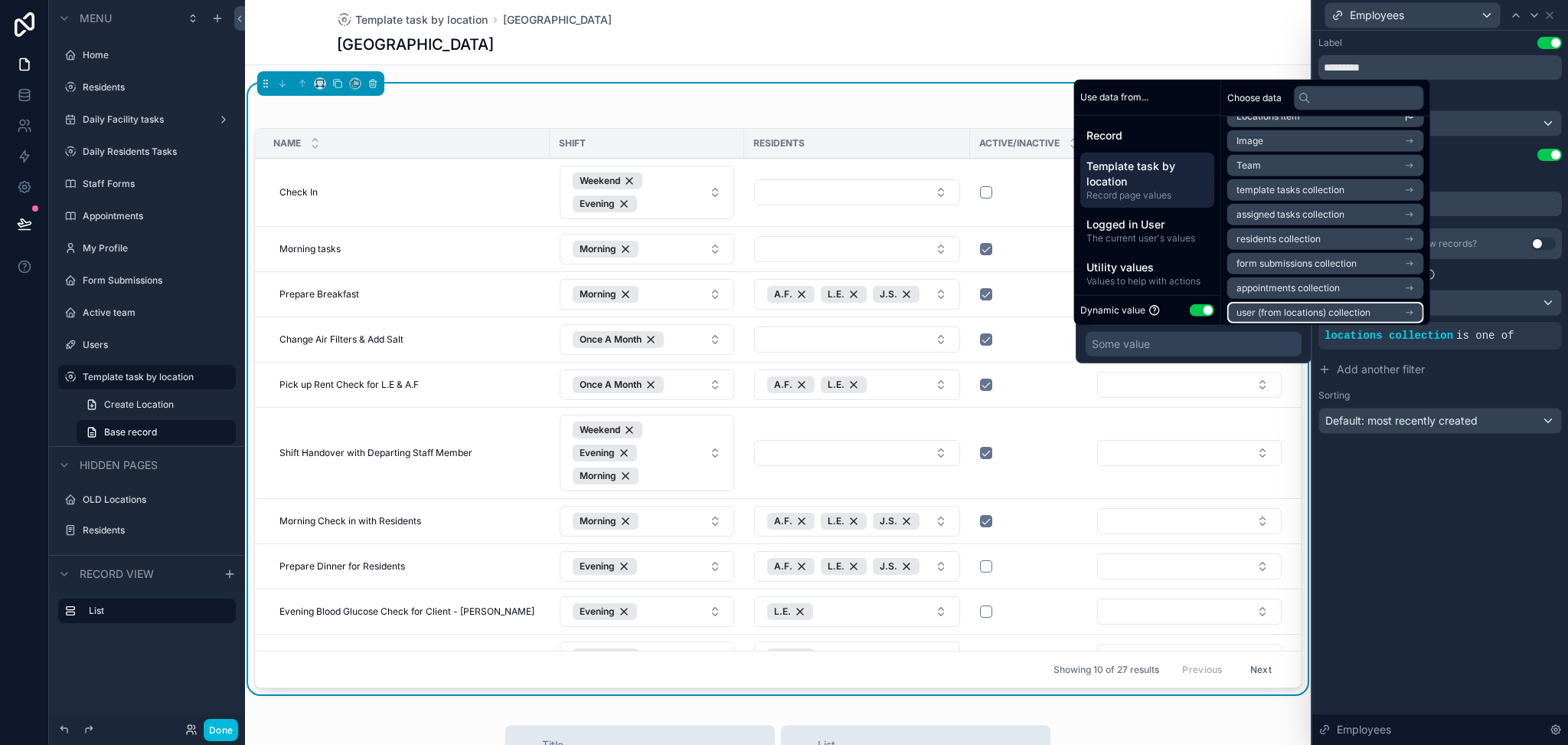
scroll to position [20, 0]
click at [1415, 188] on icon "scrollable content" at bounding box center [1409, 187] width 11 height 11
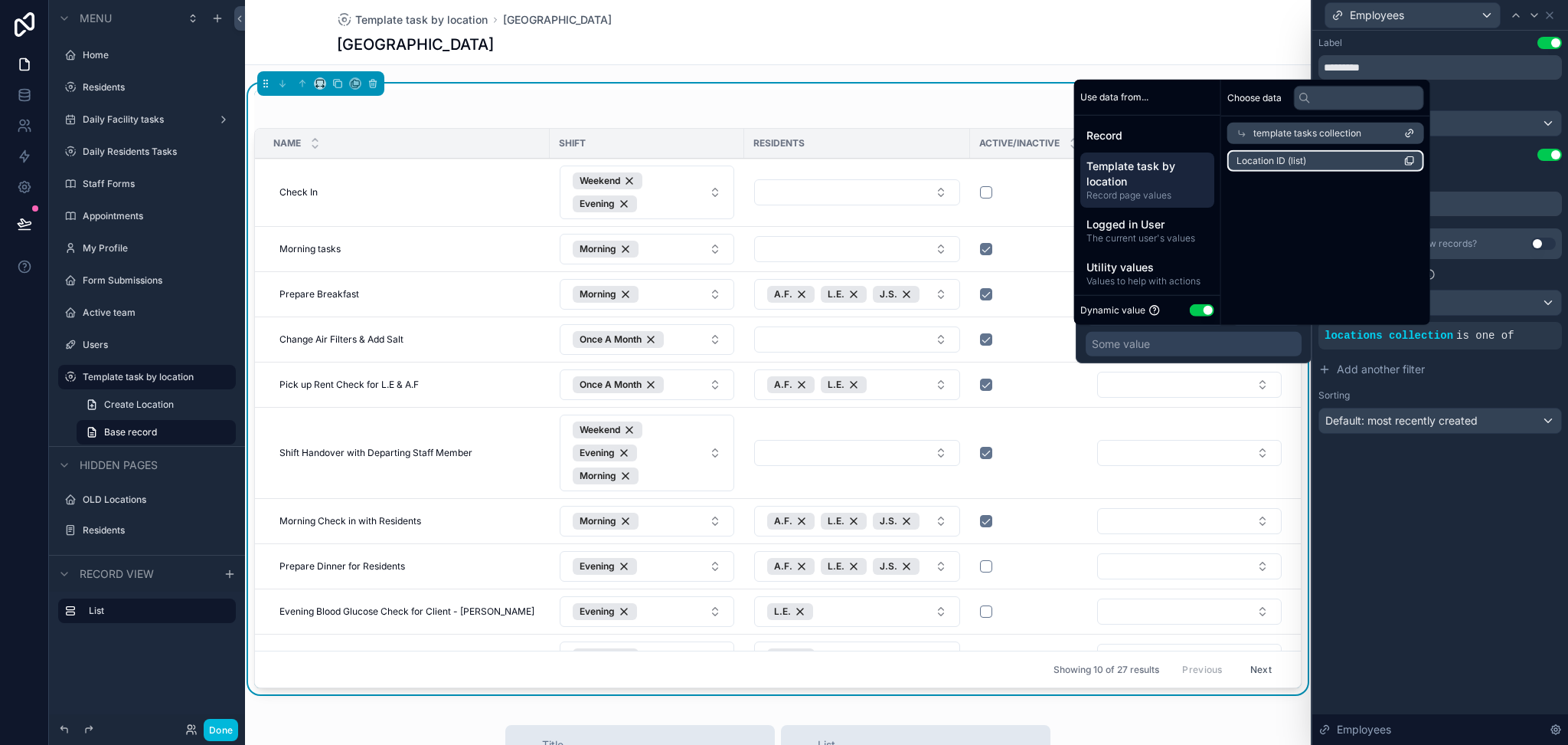
click at [1394, 157] on li "Location ID (list)" at bounding box center [1326, 161] width 197 height 22
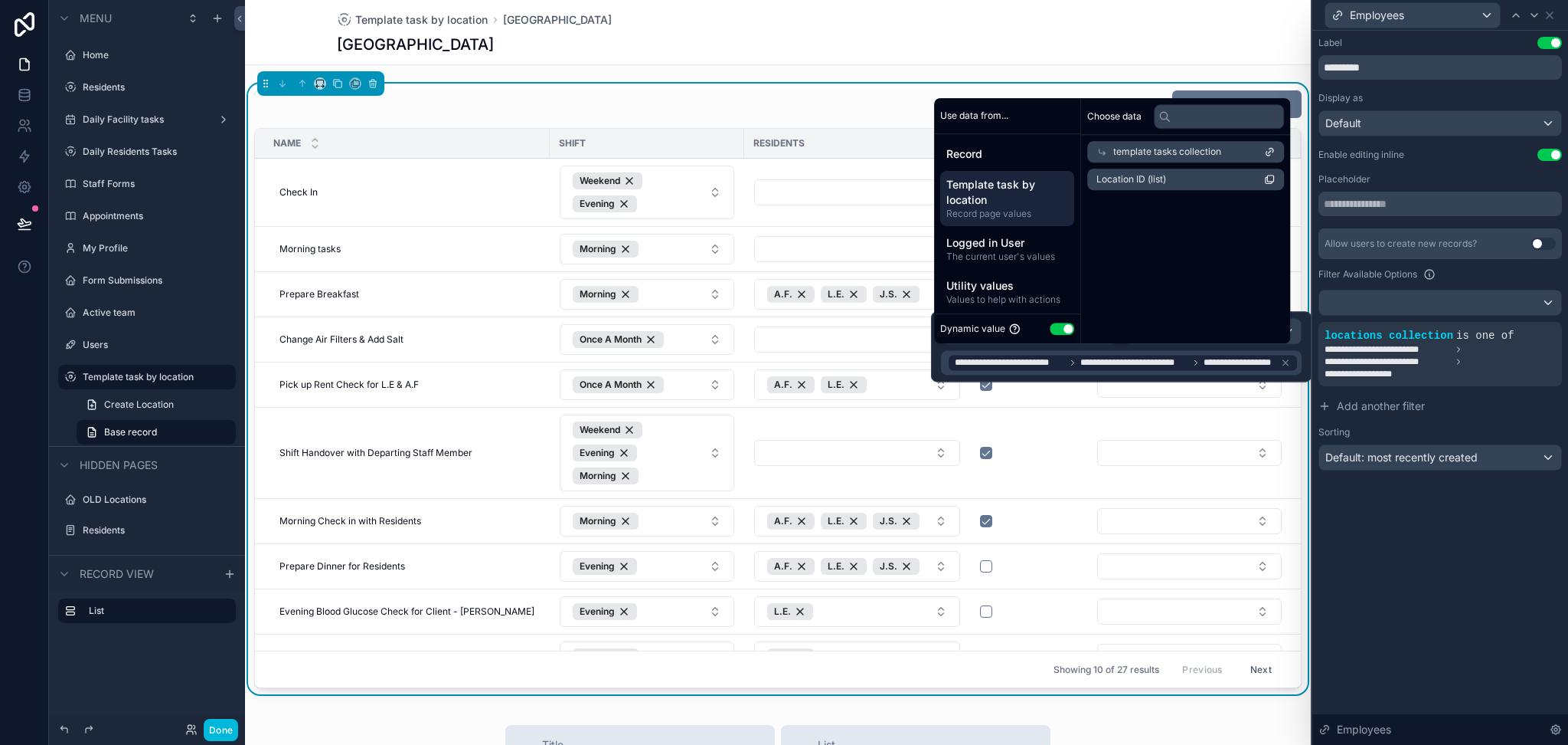
click at [1471, 585] on div "**********" at bounding box center [1440, 388] width 255 height 714
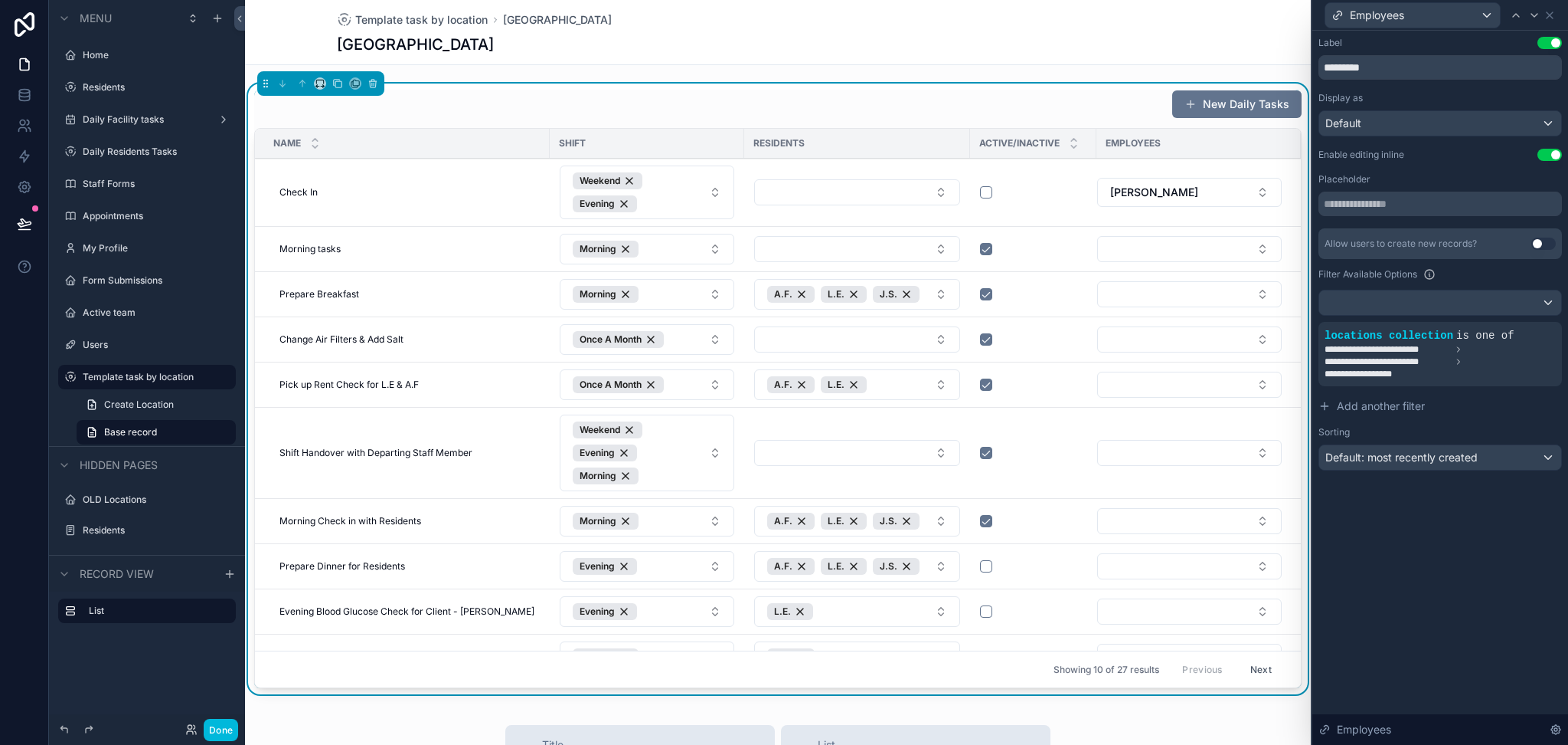
click at [1183, 249] on button "Select Button" at bounding box center [1190, 249] width 184 height 26
click at [1106, 59] on div "Template task by location [GEOGRAPHIC_DATA] [GEOGRAPHIC_DATA]" at bounding box center [778, 32] width 882 height 64
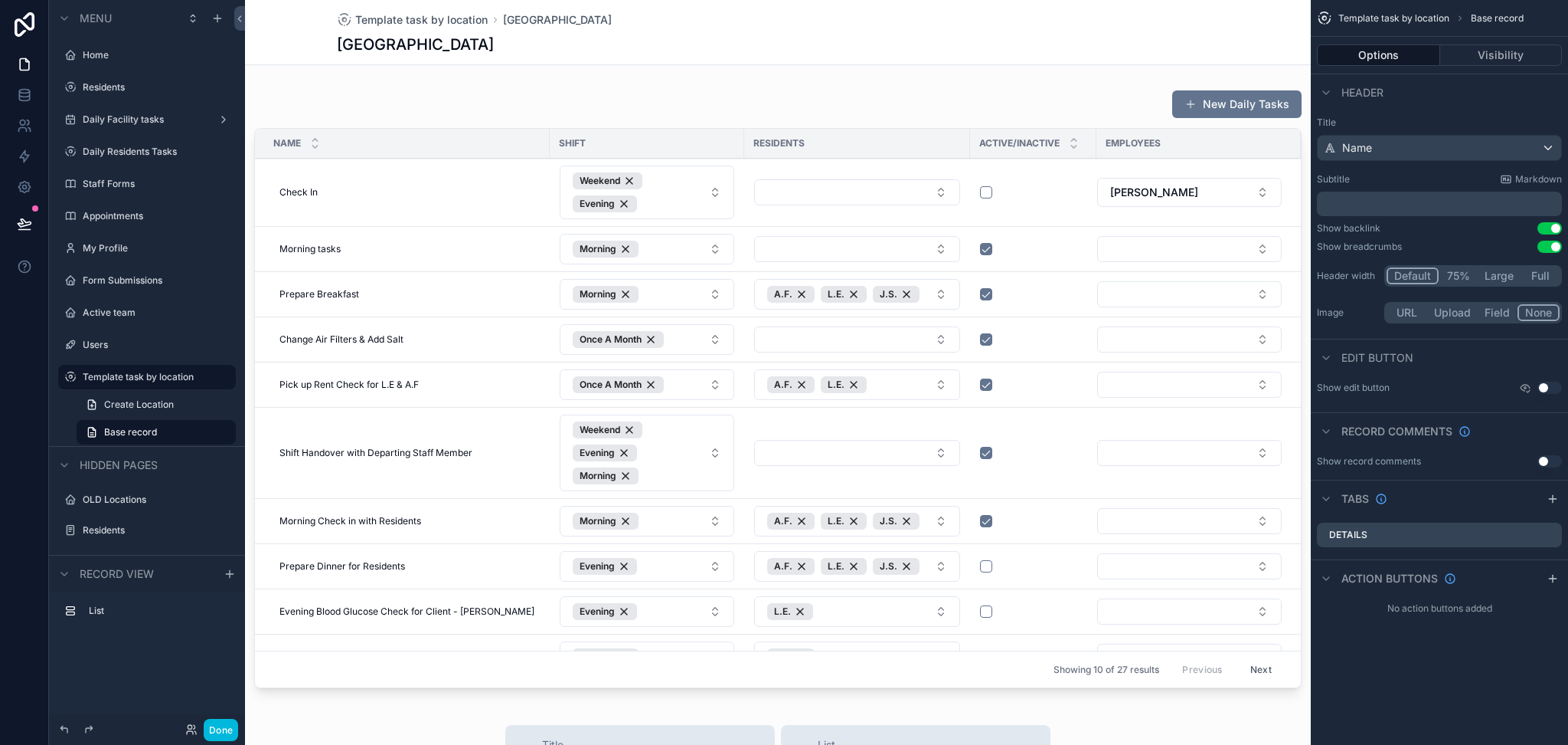
click at [1171, 202] on div "scrollable content" at bounding box center [778, 392] width 1066 height 616
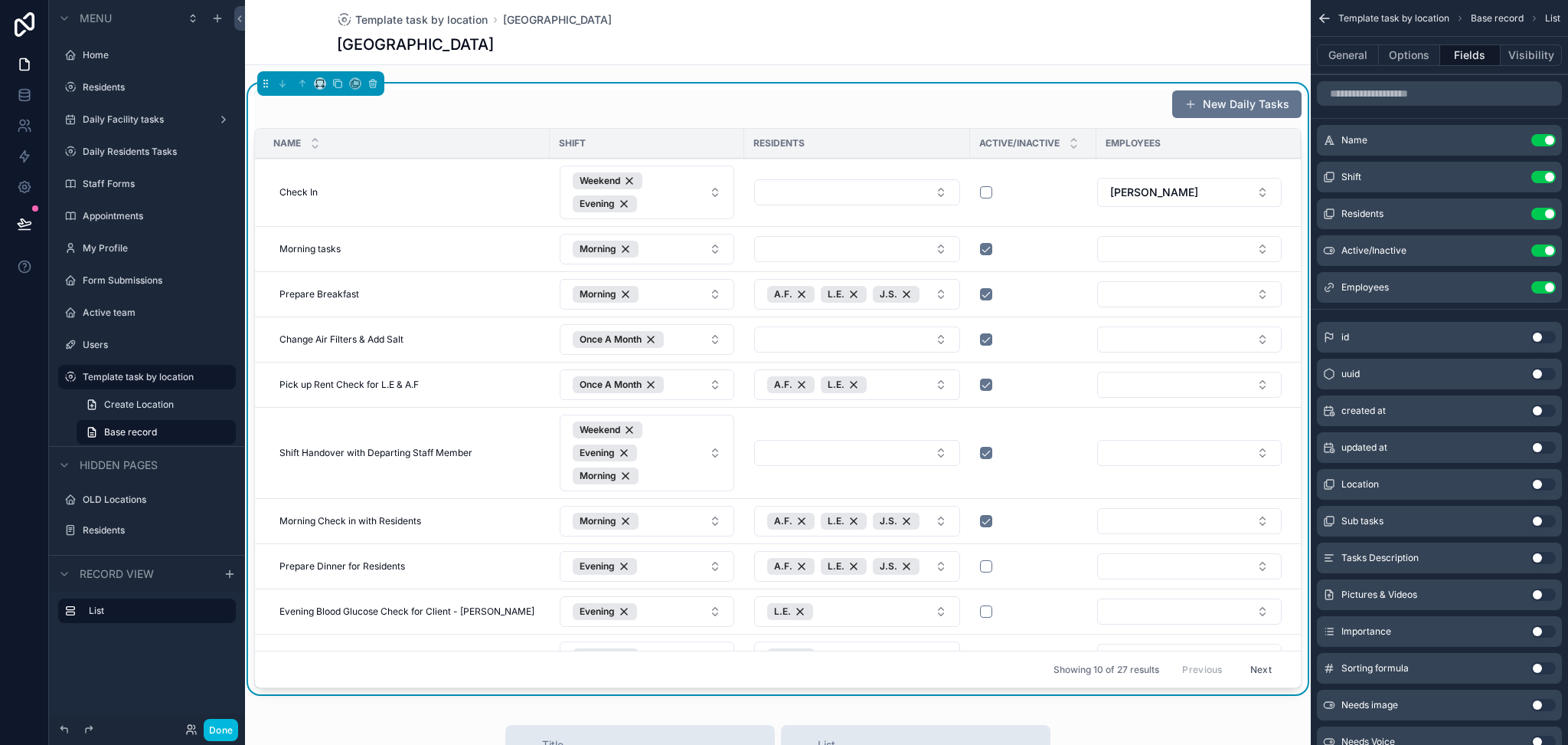
click at [1159, 251] on button "Select Button" at bounding box center [1190, 249] width 184 height 26
click at [1091, 115] on div "New Daily Tasks" at bounding box center [777, 105] width 1047 height 29
click at [1143, 256] on button "Select Button" at bounding box center [1190, 249] width 184 height 26
click at [17, 216] on icon at bounding box center [25, 224] width 15 height 15
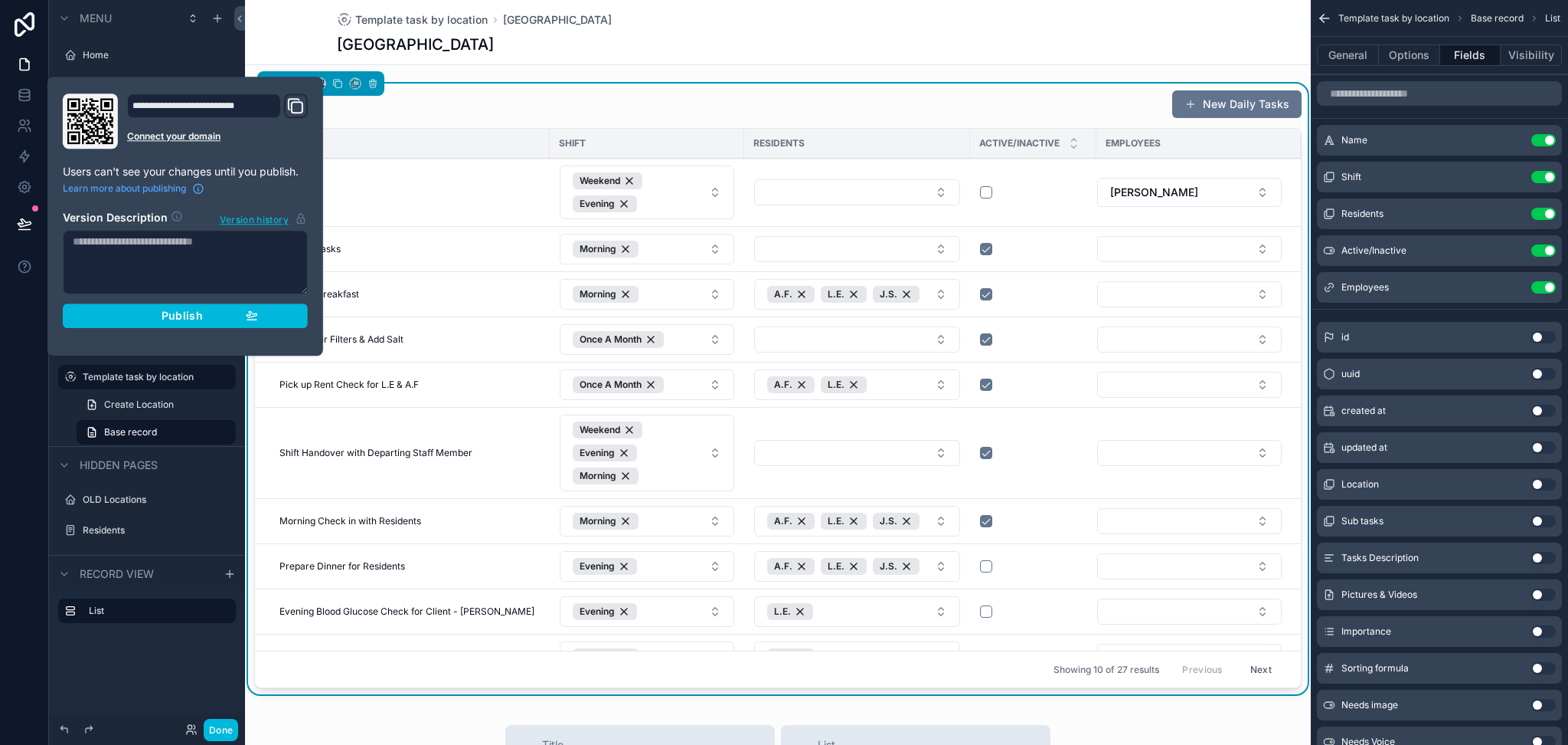
click at [217, 326] on button "Publish" at bounding box center [185, 316] width 245 height 25
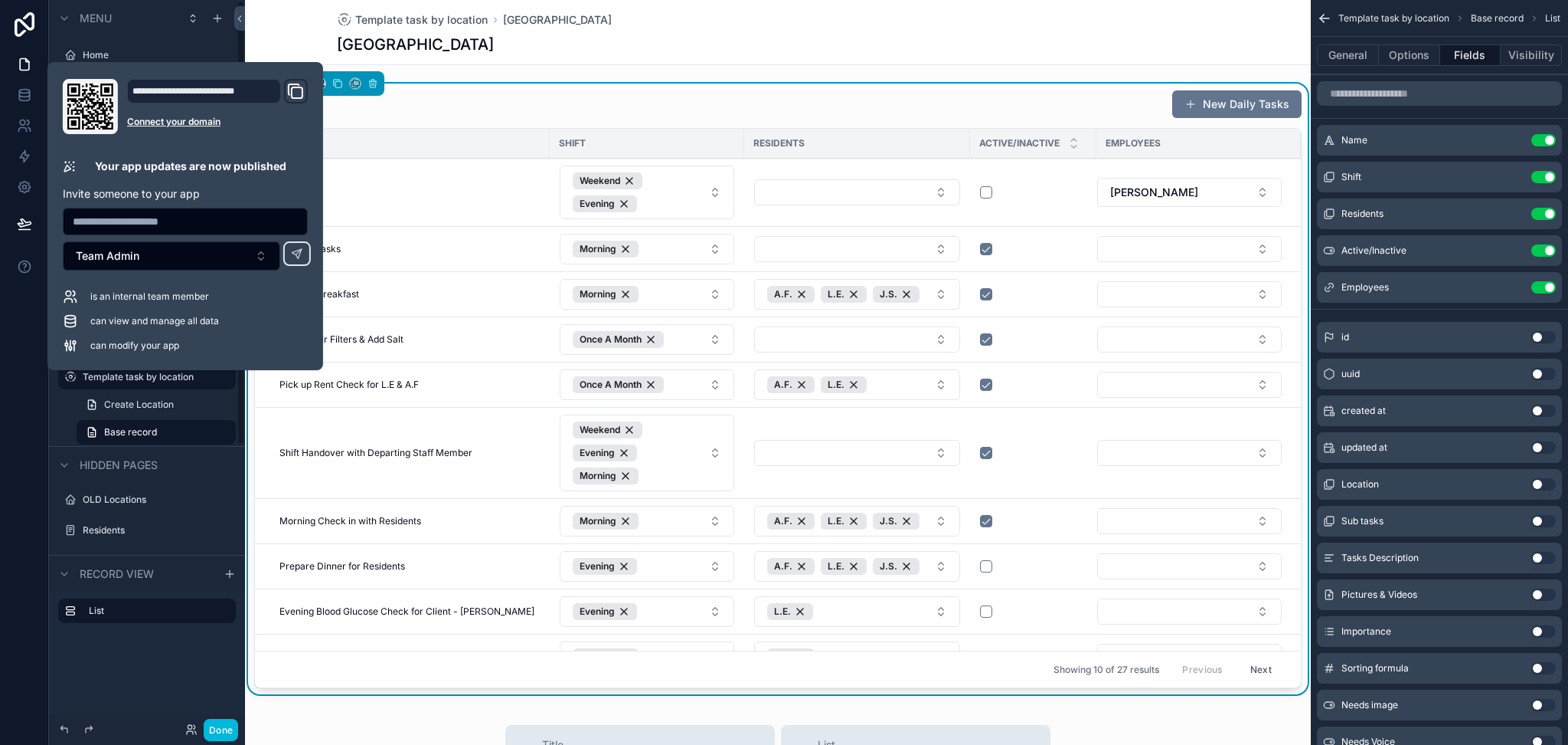
click at [228, 733] on button "Done" at bounding box center [221, 730] width 35 height 22
